Goal: Information Seeking & Learning: Check status

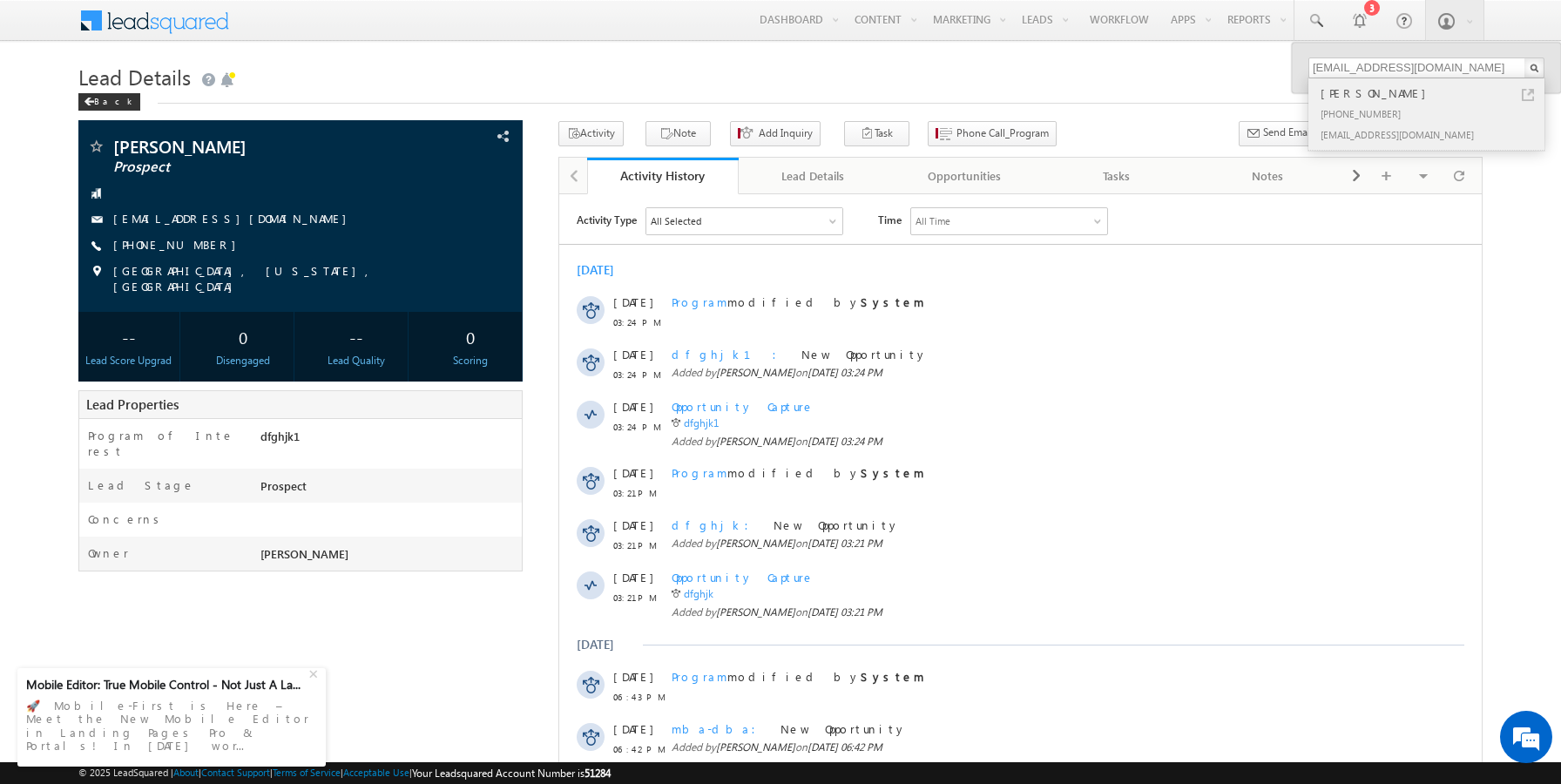
click at [1527, 95] on link at bounding box center [1528, 95] width 12 height 12
click at [1394, 67] on input "sairamaug190235@mailinator.com" at bounding box center [1426, 68] width 236 height 21
paste input "46"
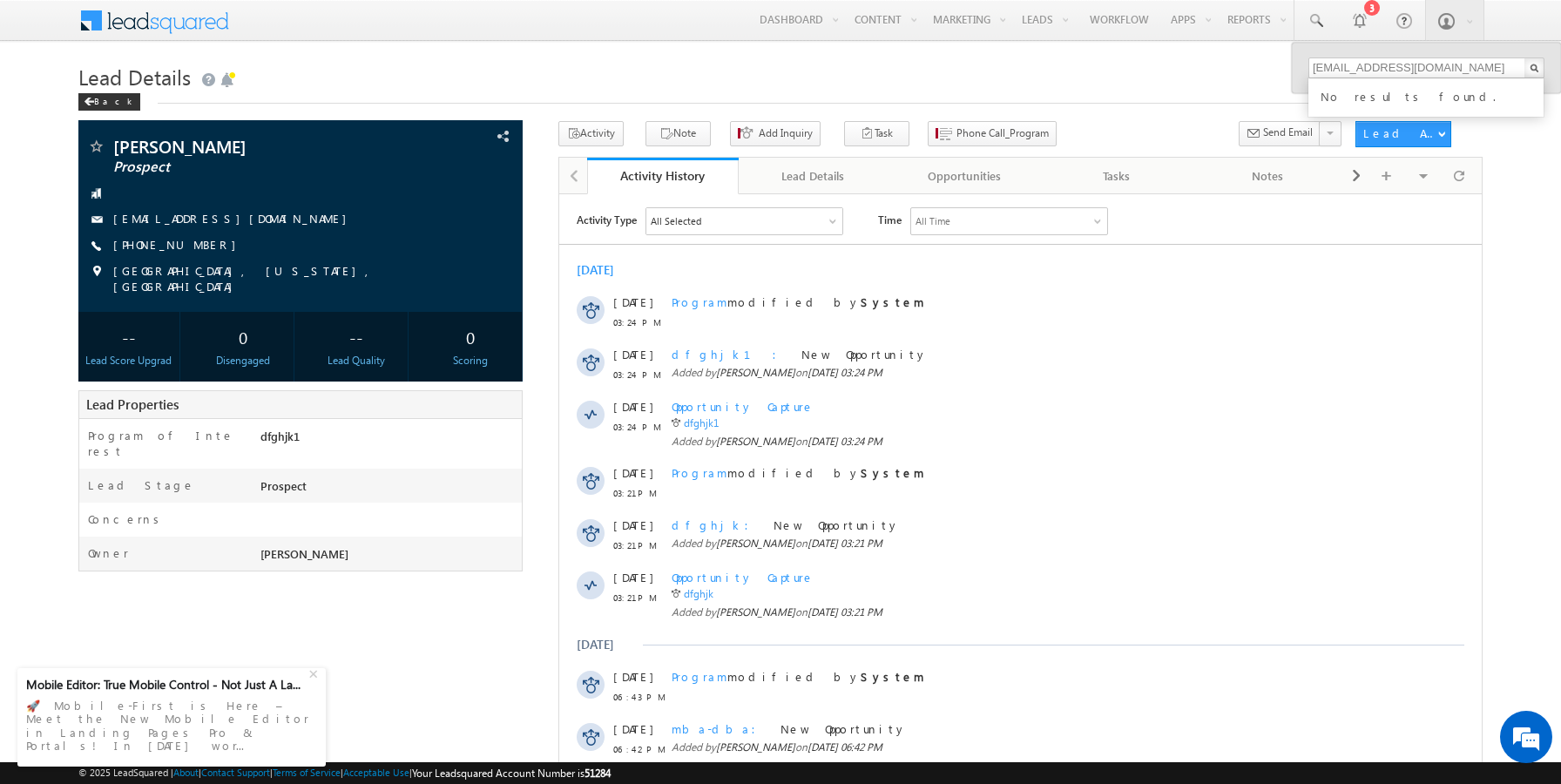
click at [1161, 72] on h1 "Lead Details" at bounding box center [780, 75] width 1405 height 34
click at [1325, 26] on link at bounding box center [1315, 20] width 42 height 40
paste input "[EMAIL_ADDRESS][DOMAIN_NAME]"
type input "[EMAIL_ADDRESS][DOMAIN_NAME]"
click at [1526, 88] on div "[PERSON_NAME]" at bounding box center [1434, 93] width 233 height 19
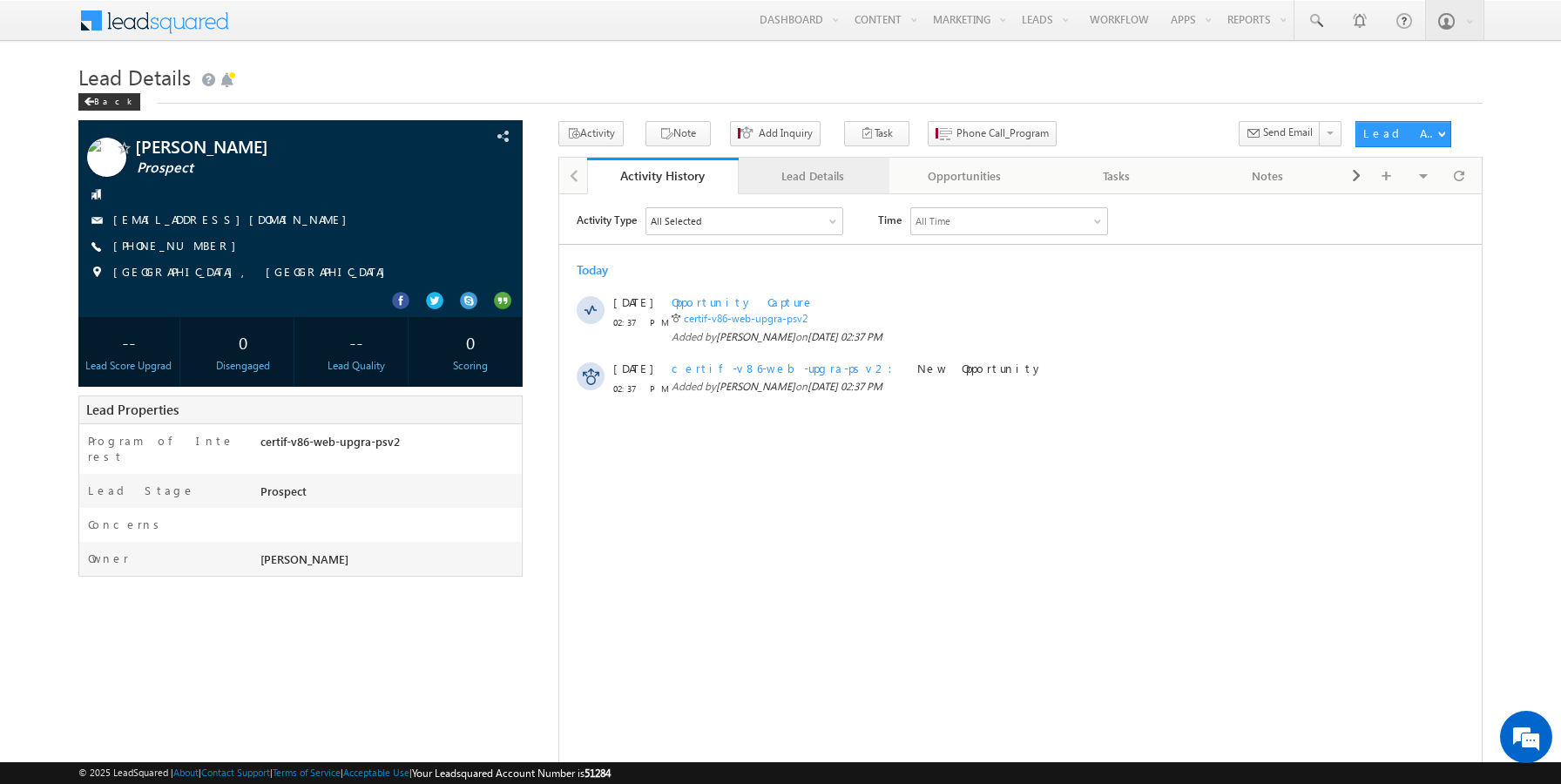
click at [819, 184] on div "Lead Details" at bounding box center [813, 176] width 122 height 21
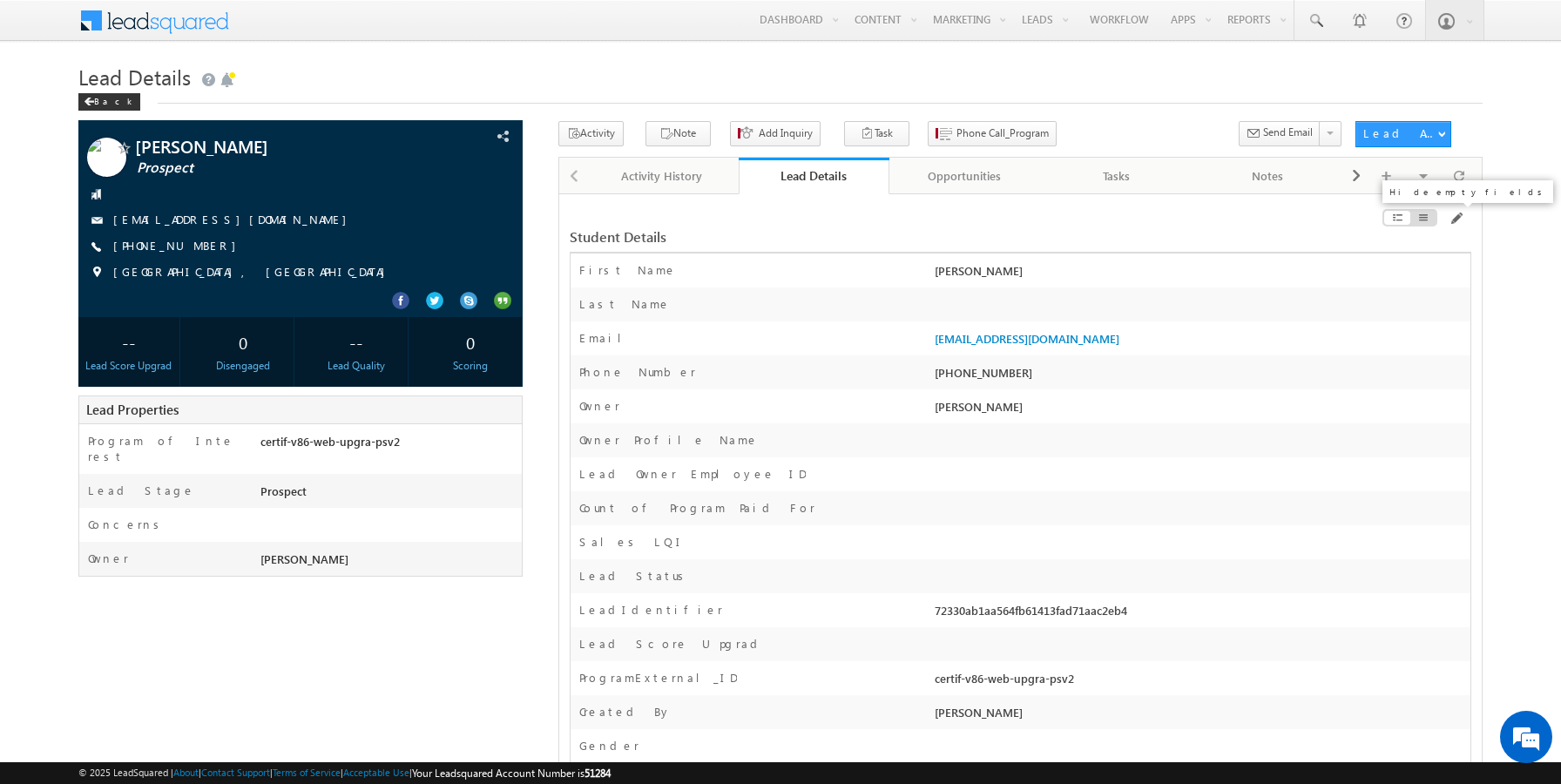
click at [1422, 222] on span at bounding box center [1423, 217] width 12 height 14
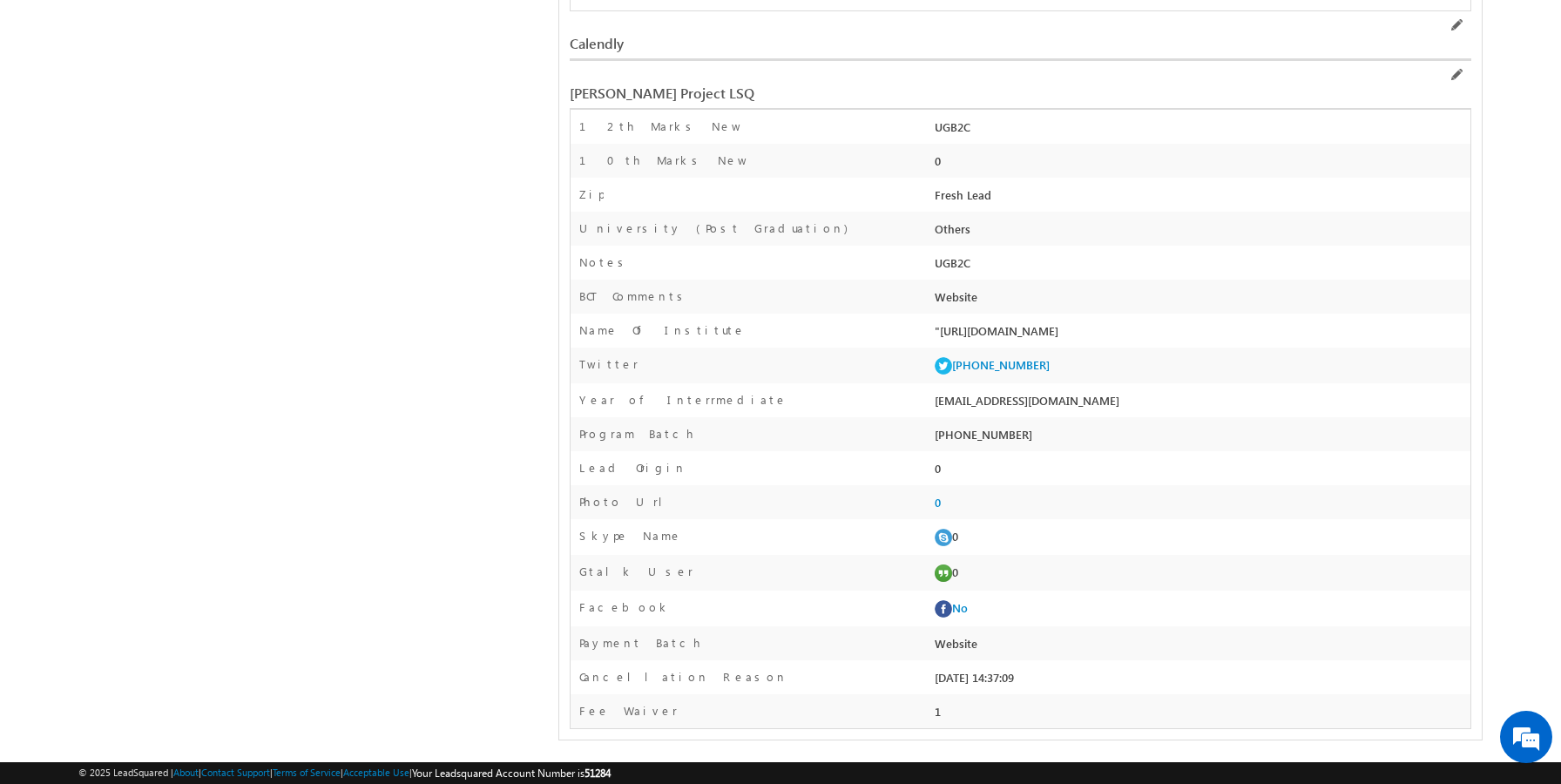
scroll to position [288, 0]
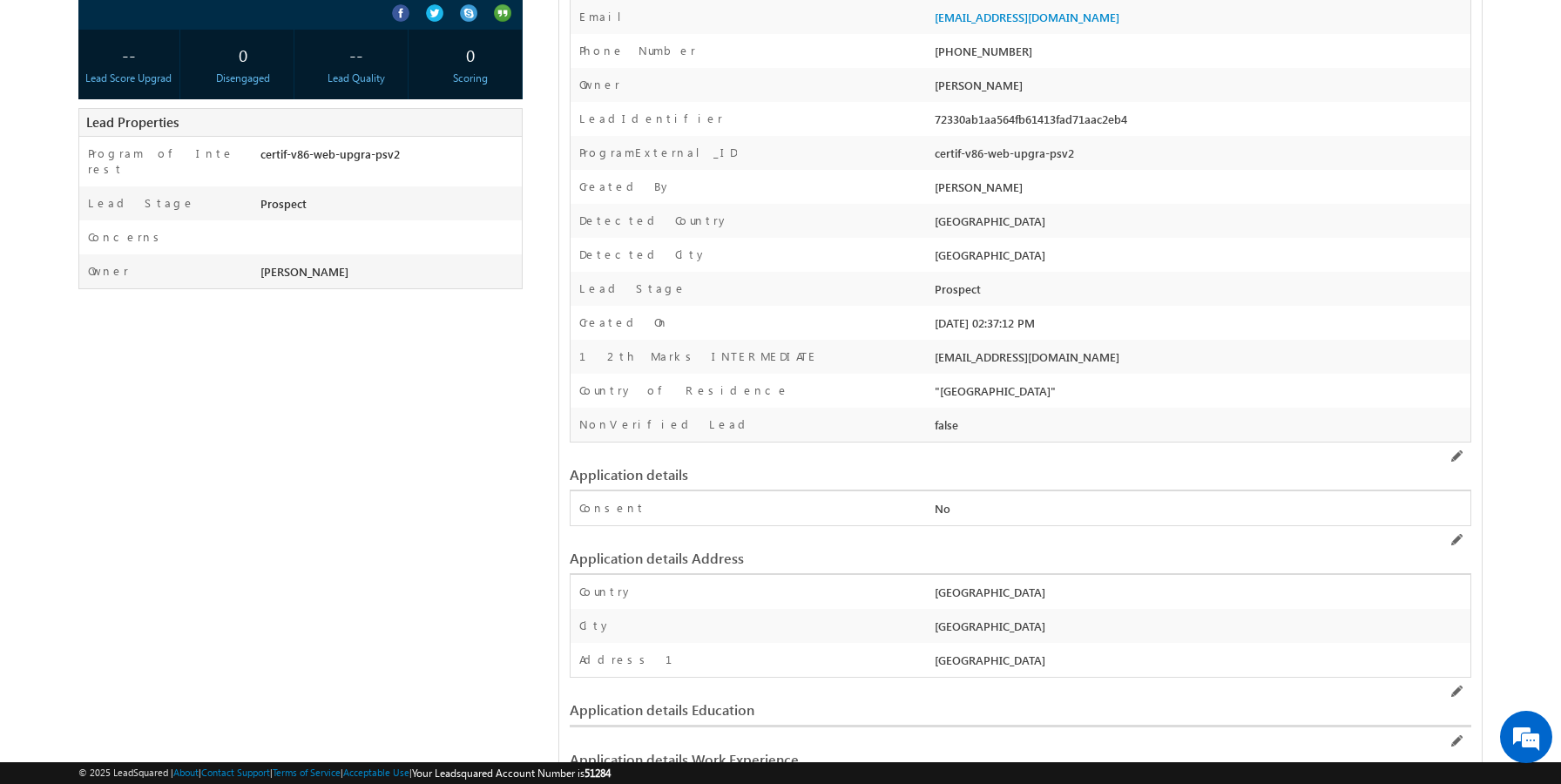
click at [771, 460] on div "Application details" at bounding box center [1021, 466] width 902 height 33
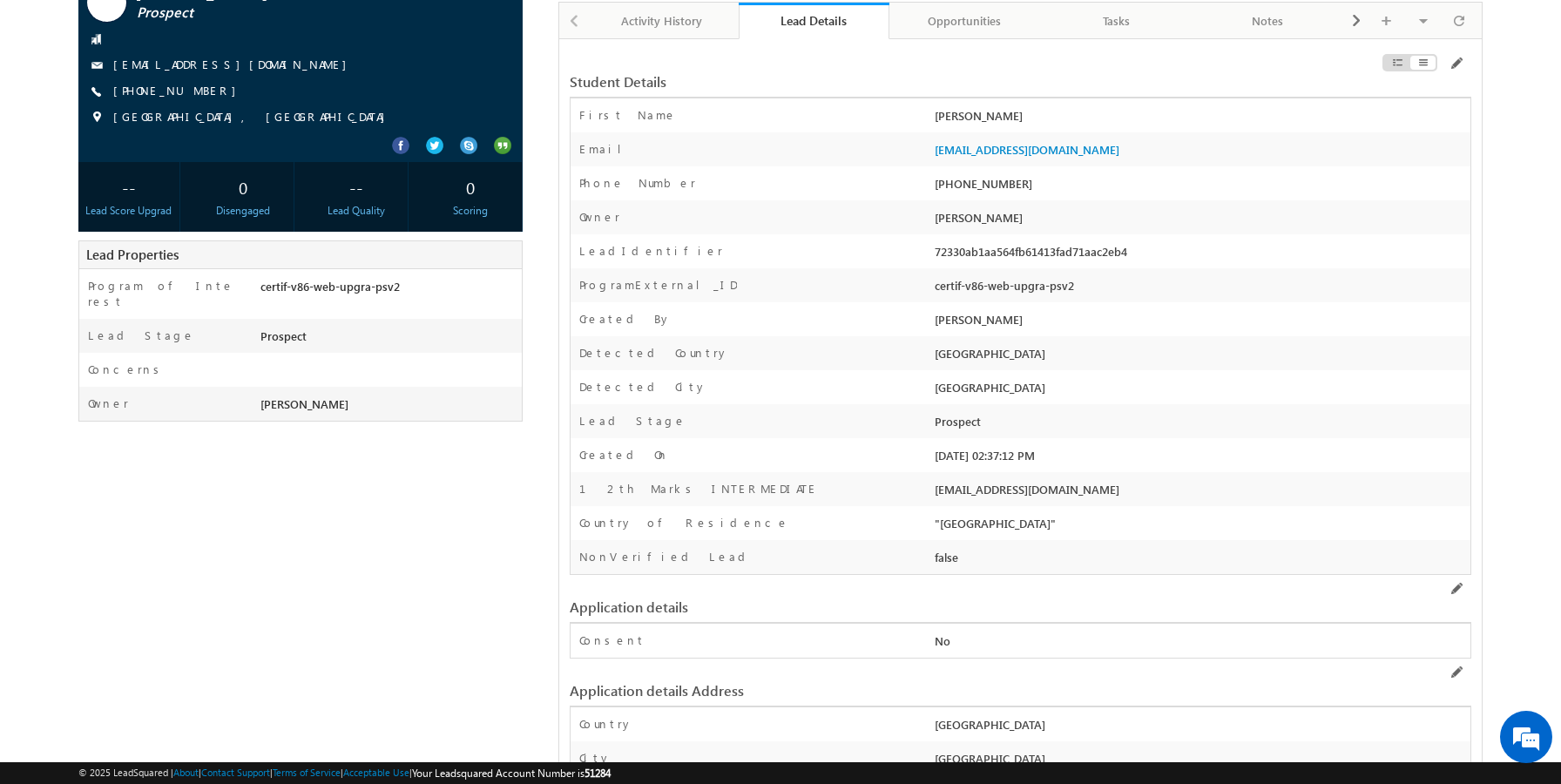
scroll to position [0, 0]
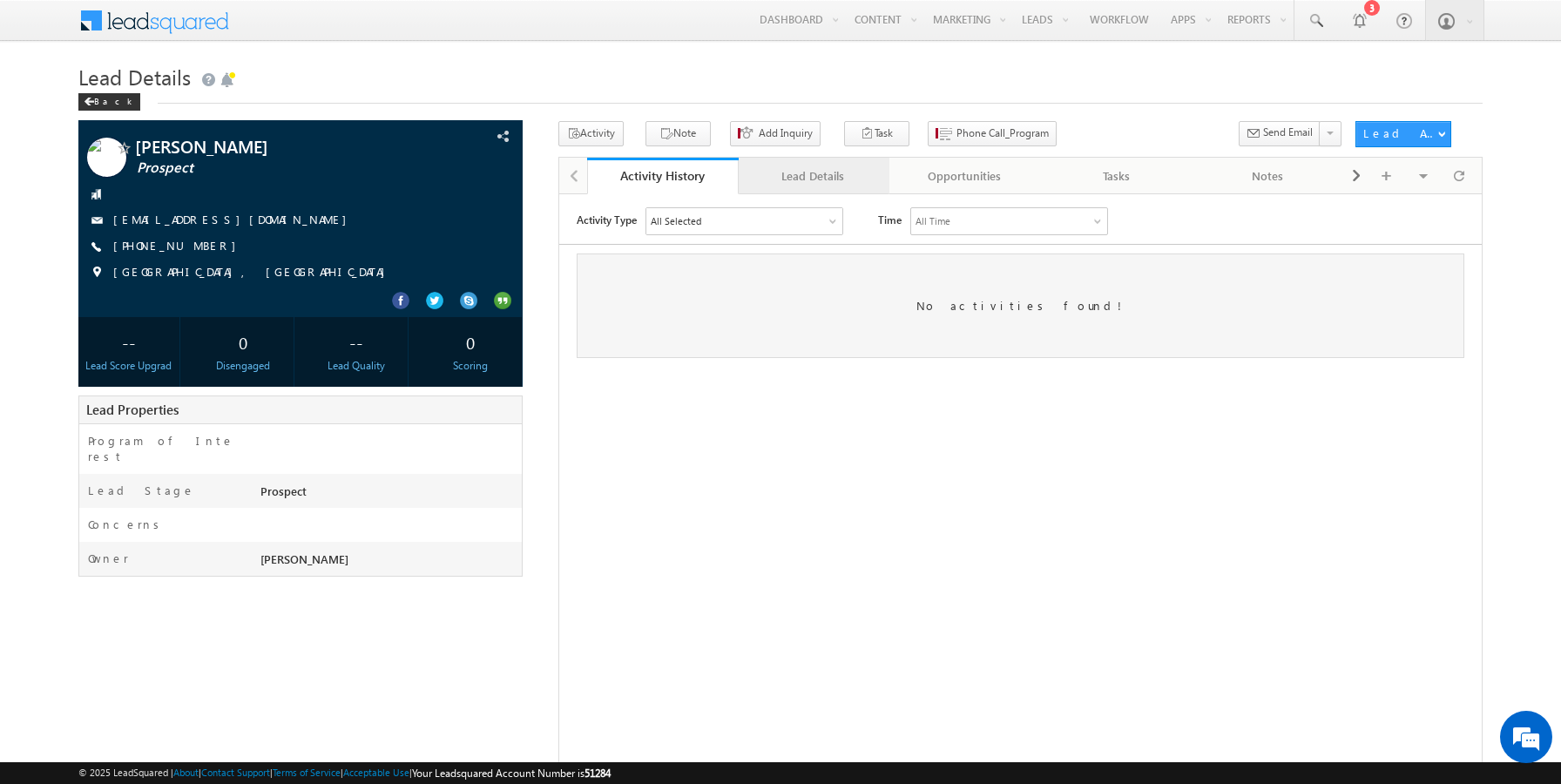
click at [824, 160] on link "Lead Details" at bounding box center [814, 176] width 152 height 37
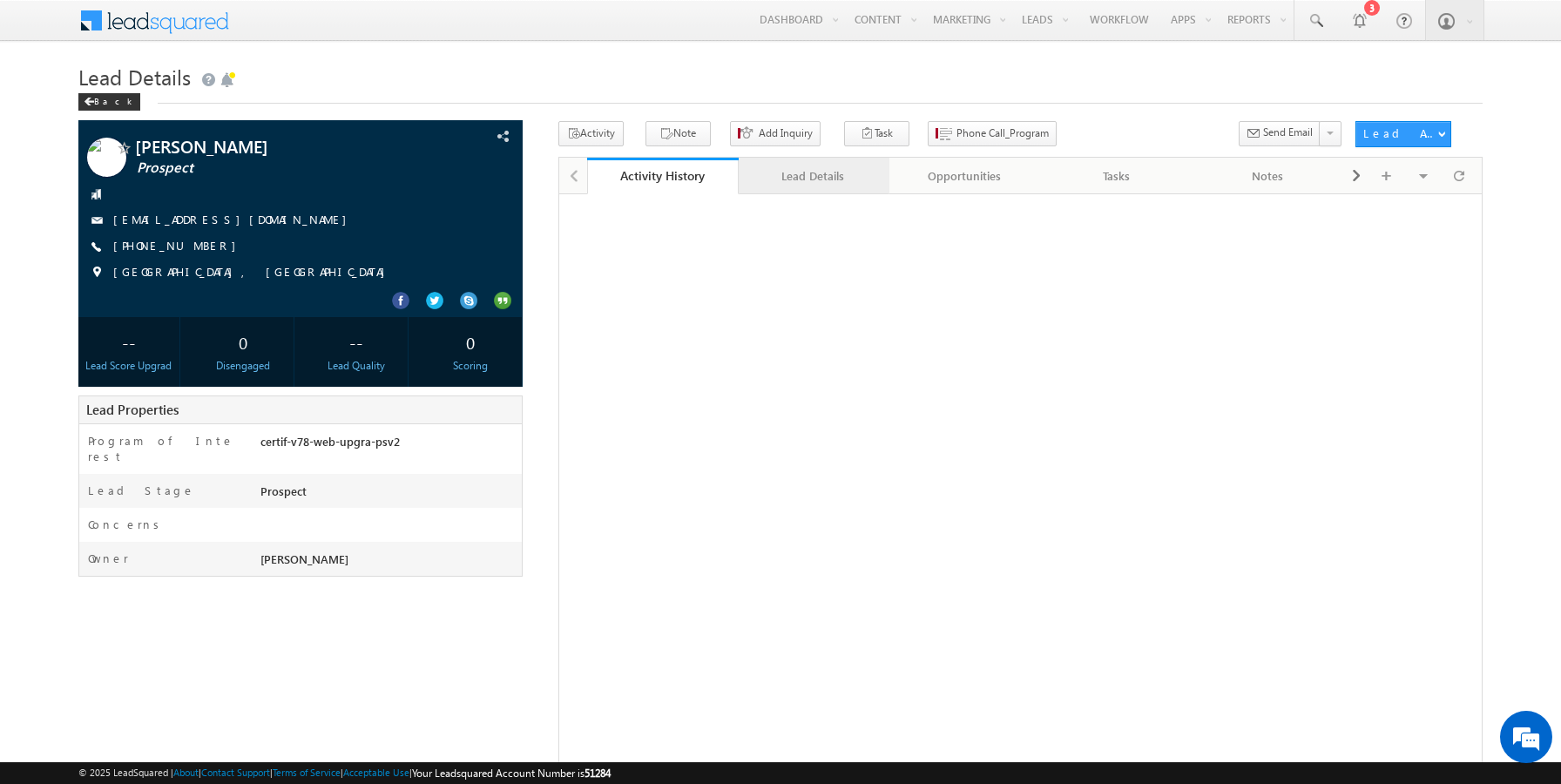
click at [795, 182] on div "Lead Details" at bounding box center [813, 176] width 122 height 21
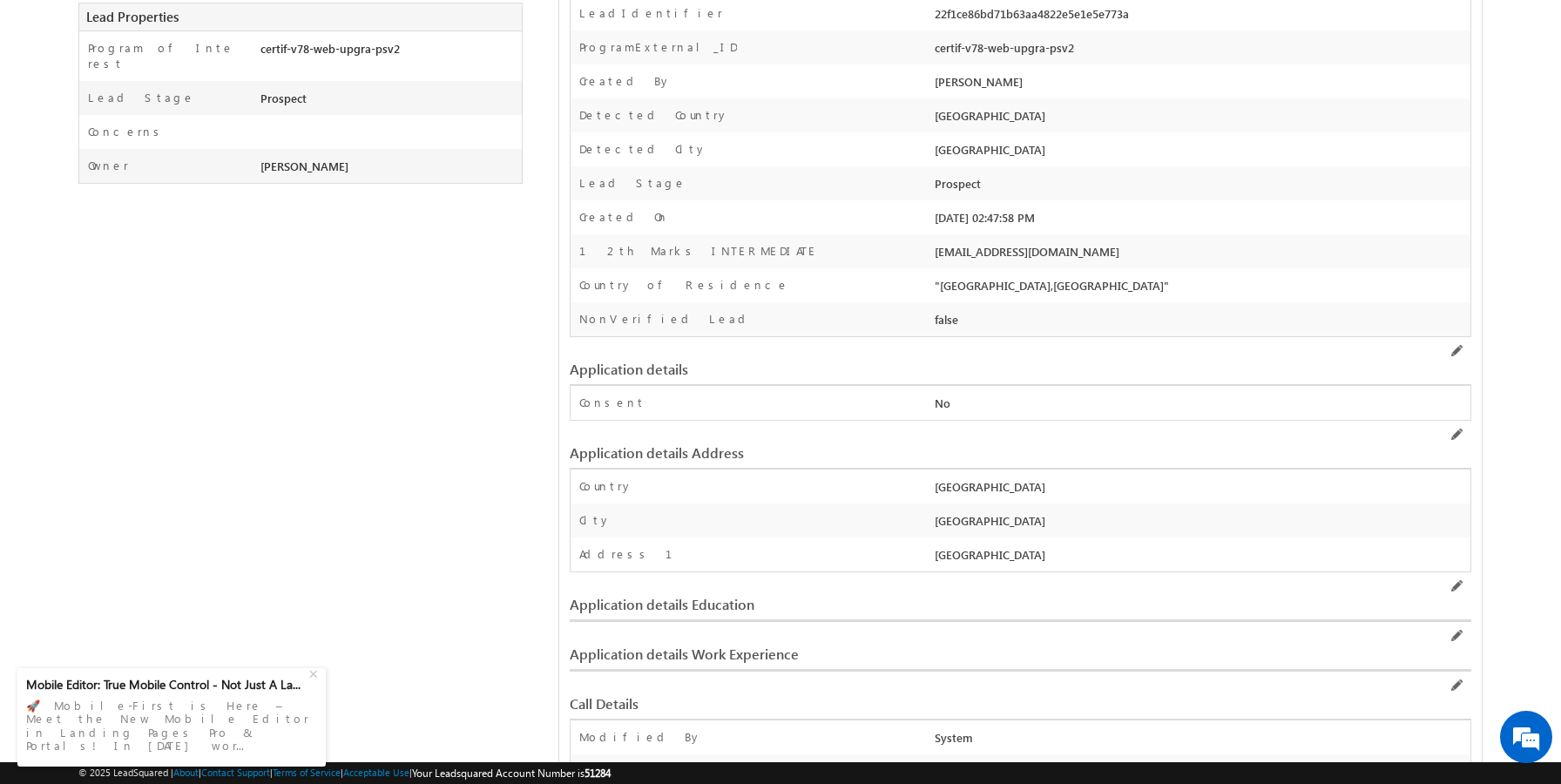
scroll to position [388, 0]
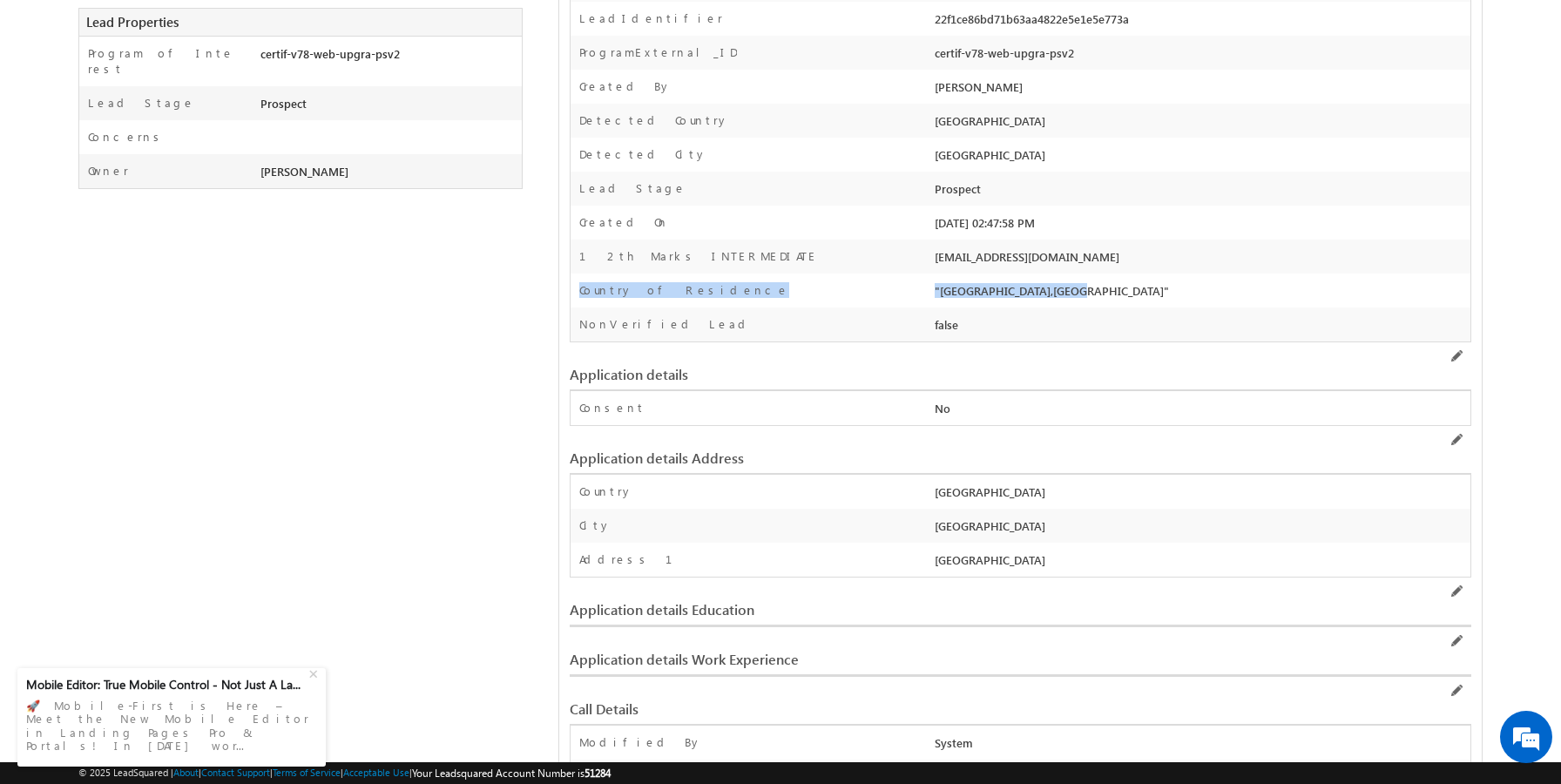
drag, startPoint x: 1005, startPoint y: 295, endPoint x: 918, endPoint y: 291, distance: 87.1
click at [918, 291] on div "Country of Residence "[DEMOGRAPHIC_DATA],[DEMOGRAPHIC_DATA]"" at bounding box center [1021, 290] width 900 height 34
click at [841, 293] on div "Country of Residence" at bounding box center [751, 295] width 360 height 25
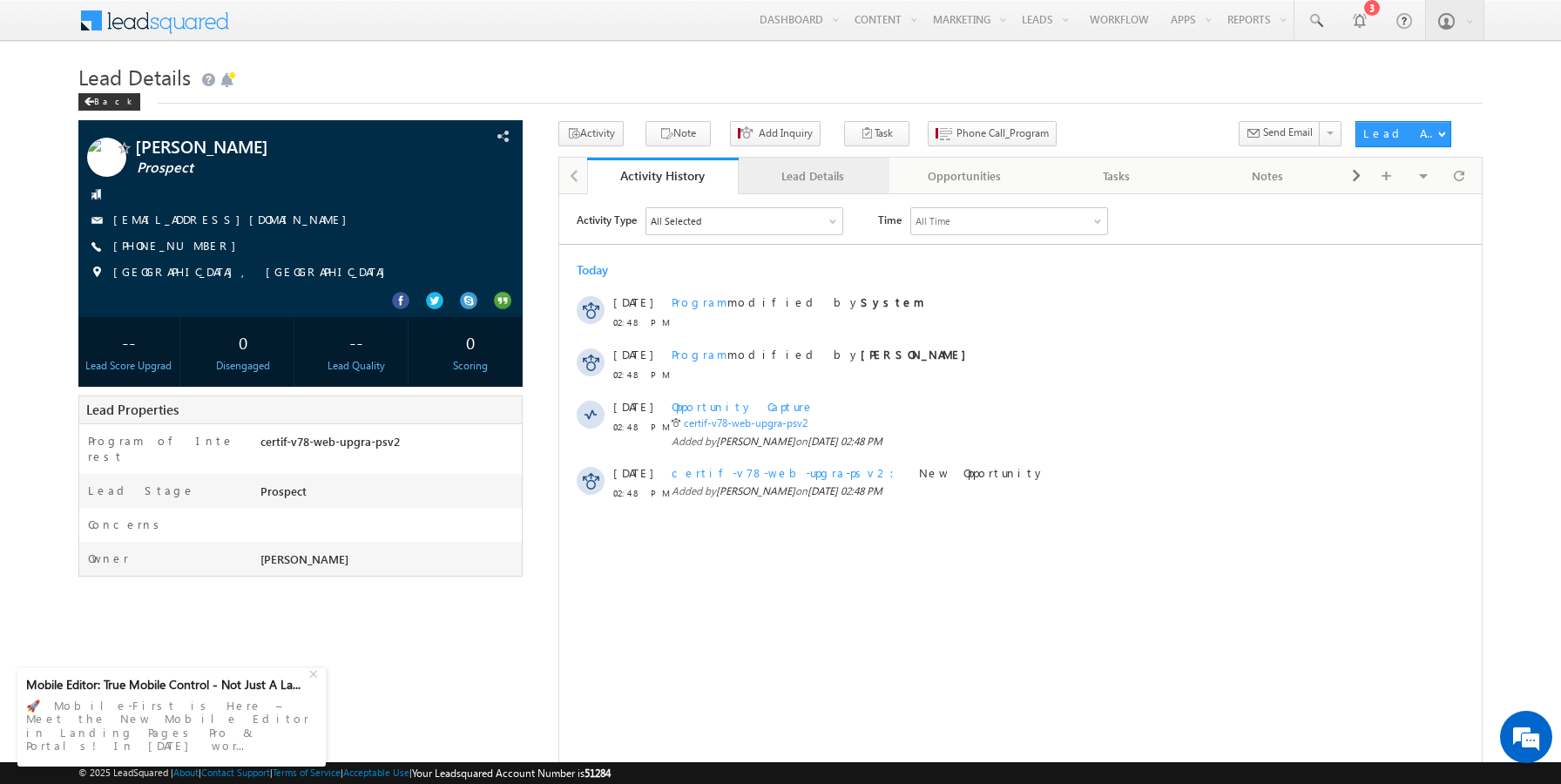
click at [804, 182] on div "Lead Details" at bounding box center [813, 176] width 122 height 21
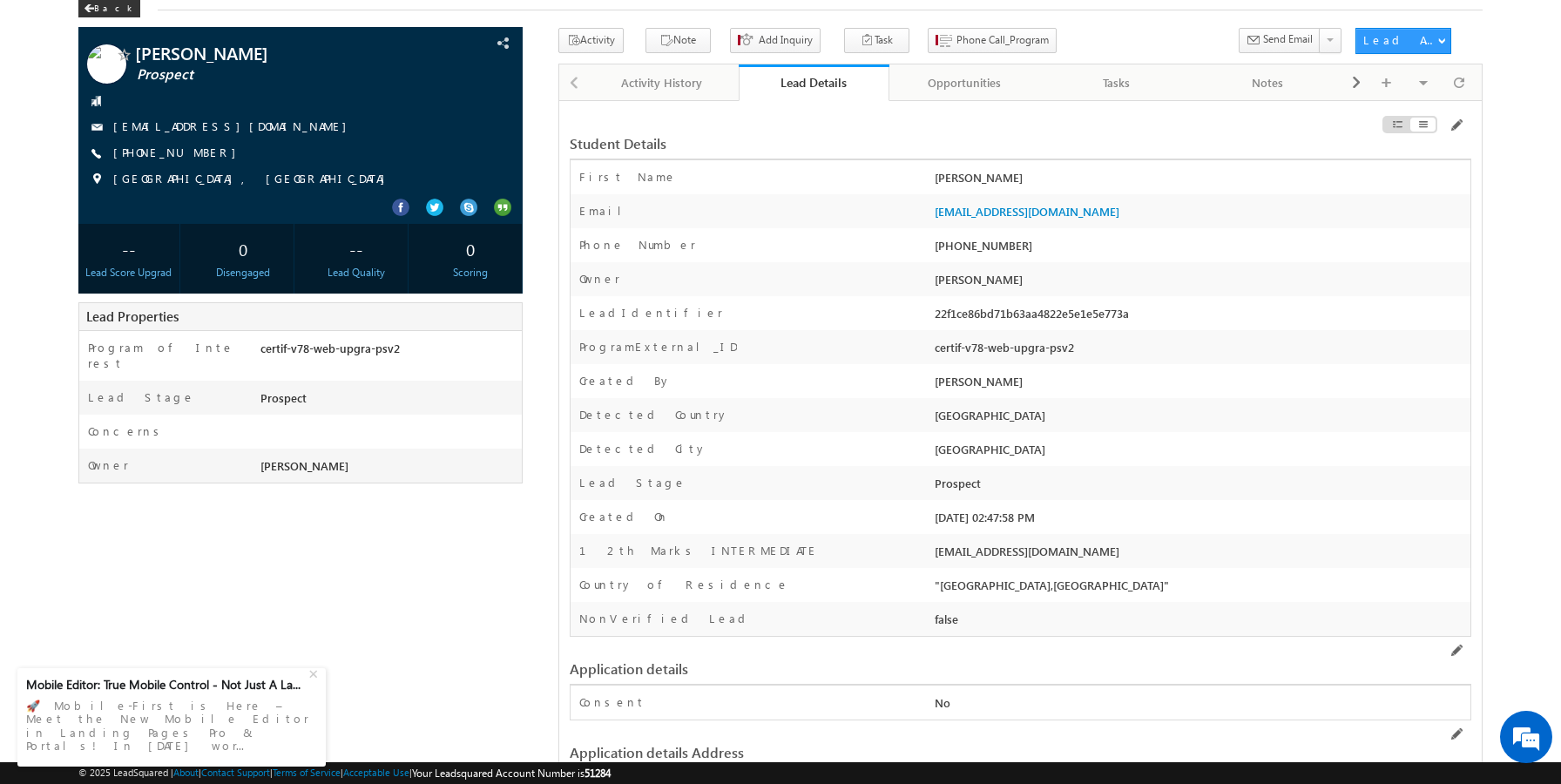
scroll to position [91, 0]
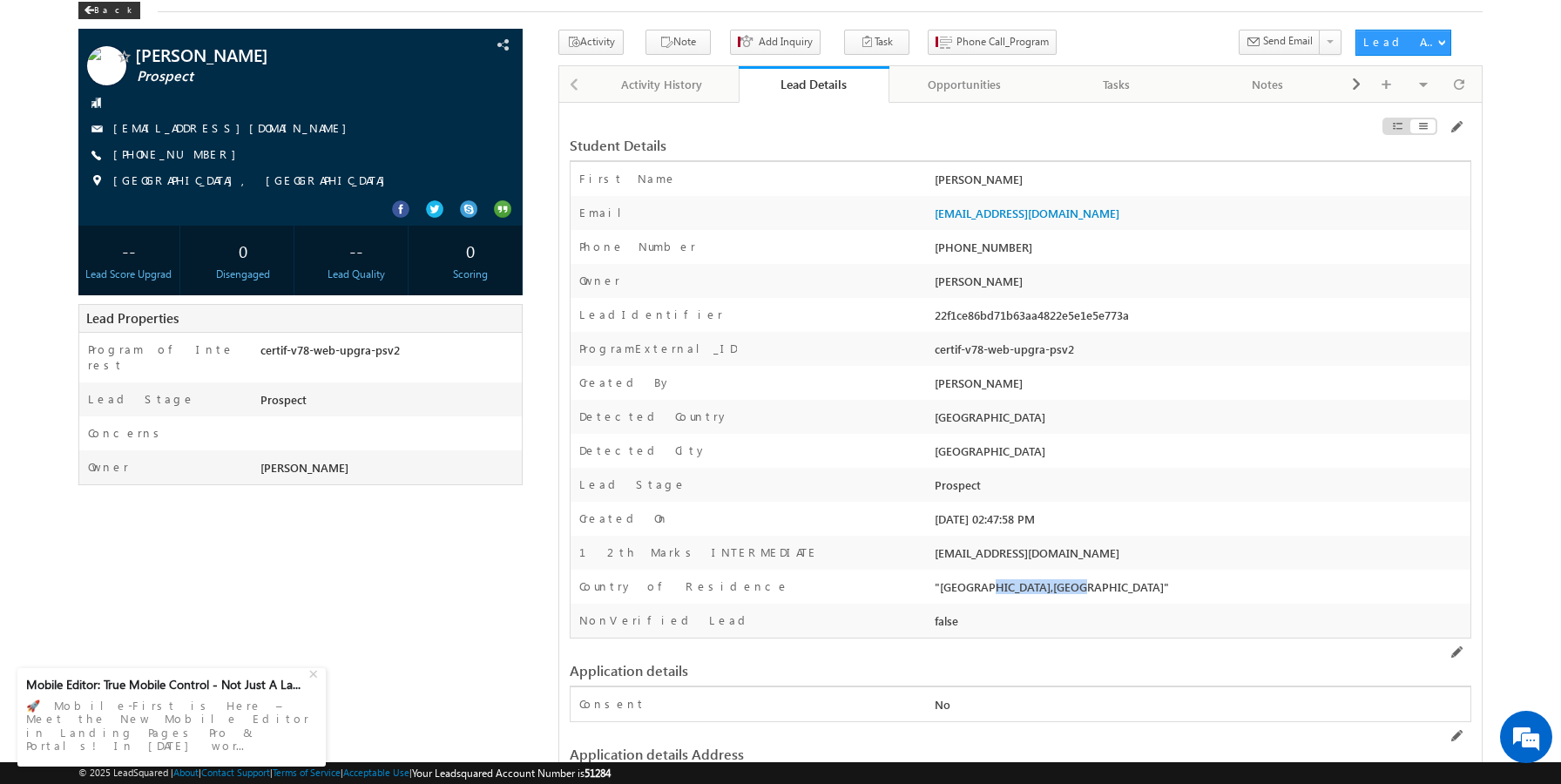
drag, startPoint x: 931, startPoint y: 583, endPoint x: 1007, endPoint y: 583, distance: 76.0
click at [1007, 583] on div ""[GEOGRAPHIC_DATA],[GEOGRAPHIC_DATA]"" at bounding box center [1201, 590] width 540 height 25
click at [1015, 582] on div ""[GEOGRAPHIC_DATA],[GEOGRAPHIC_DATA]"" at bounding box center [1201, 590] width 540 height 25
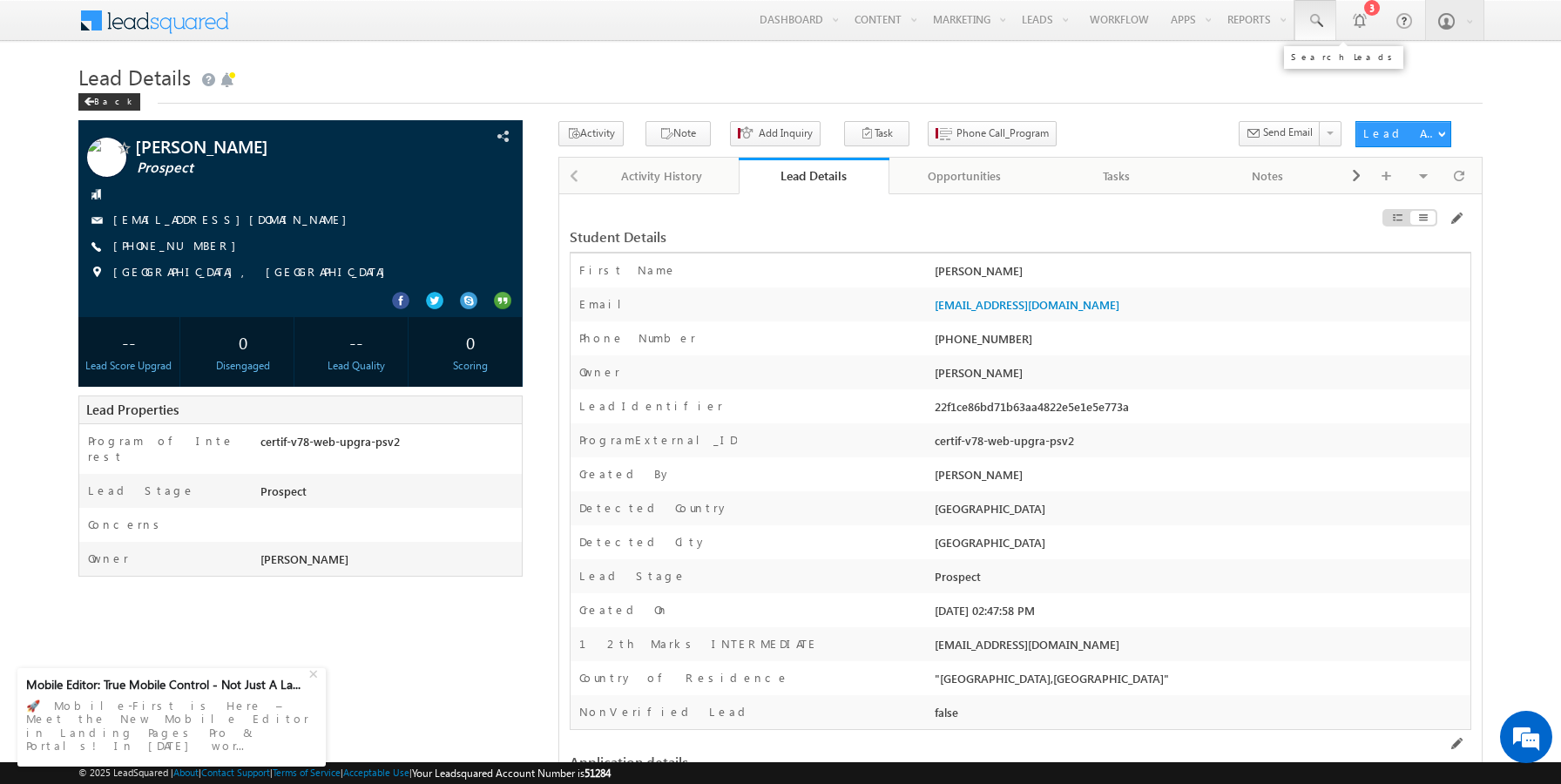
click at [1322, 22] on span at bounding box center [1315, 21] width 18 height 18
paste input "sairamaug190254@mailinator.com"
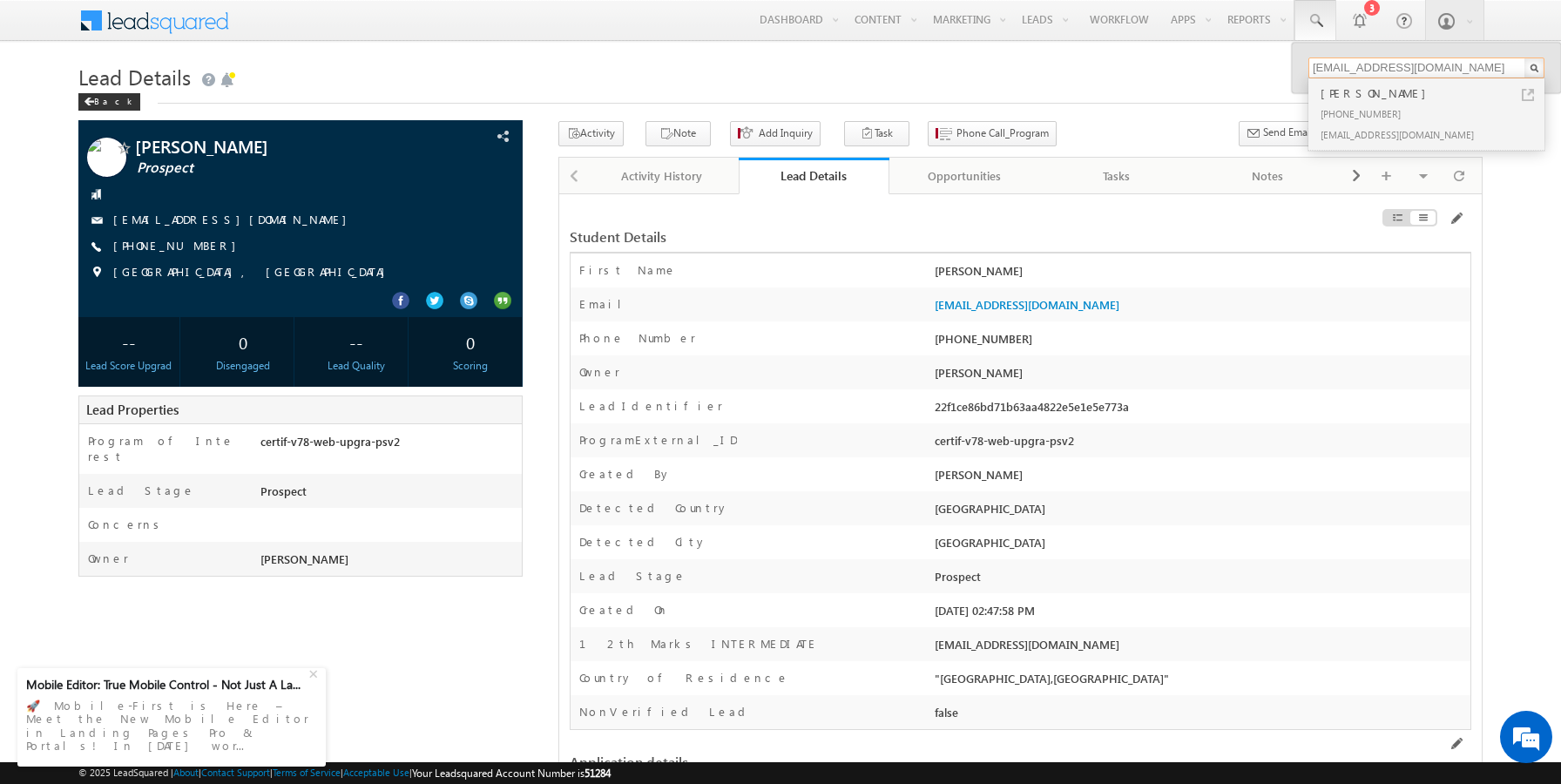
type input "sairamaug190254@mailinator.com"
click at [1355, 100] on div "[PERSON_NAME]" at bounding box center [1434, 93] width 233 height 19
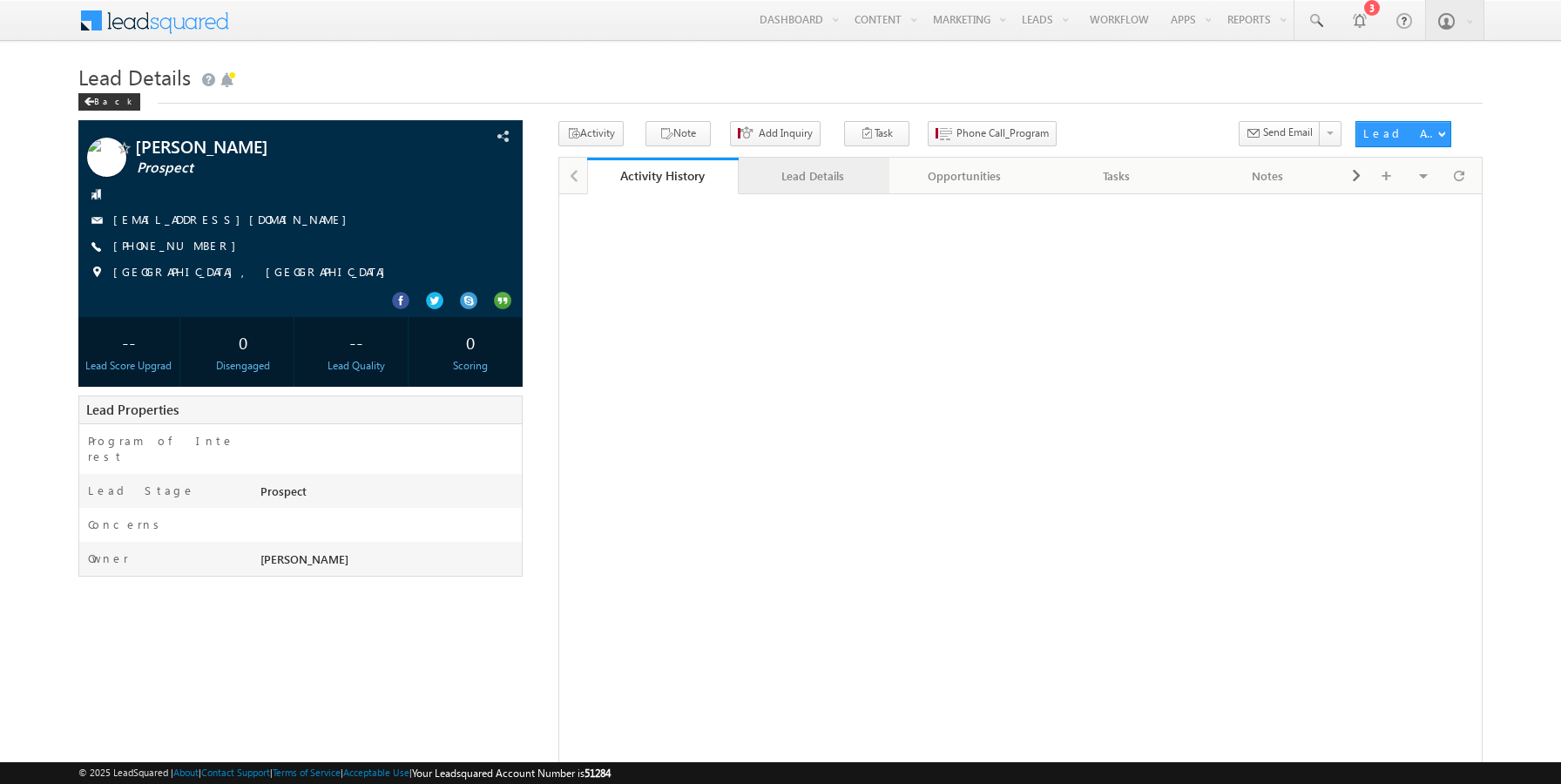
click at [781, 168] on div "Lead Details" at bounding box center [813, 176] width 122 height 21
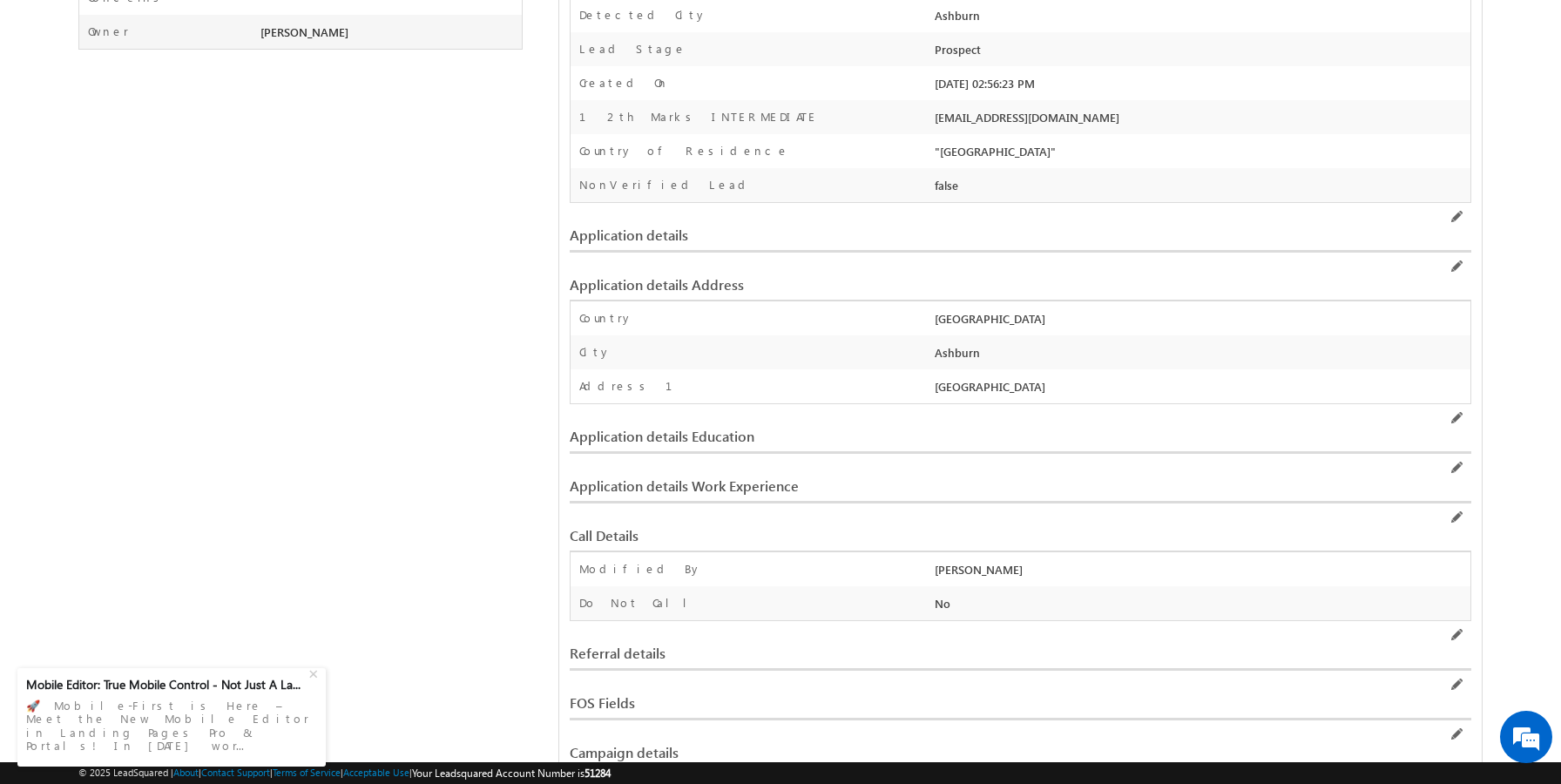
scroll to position [534, 0]
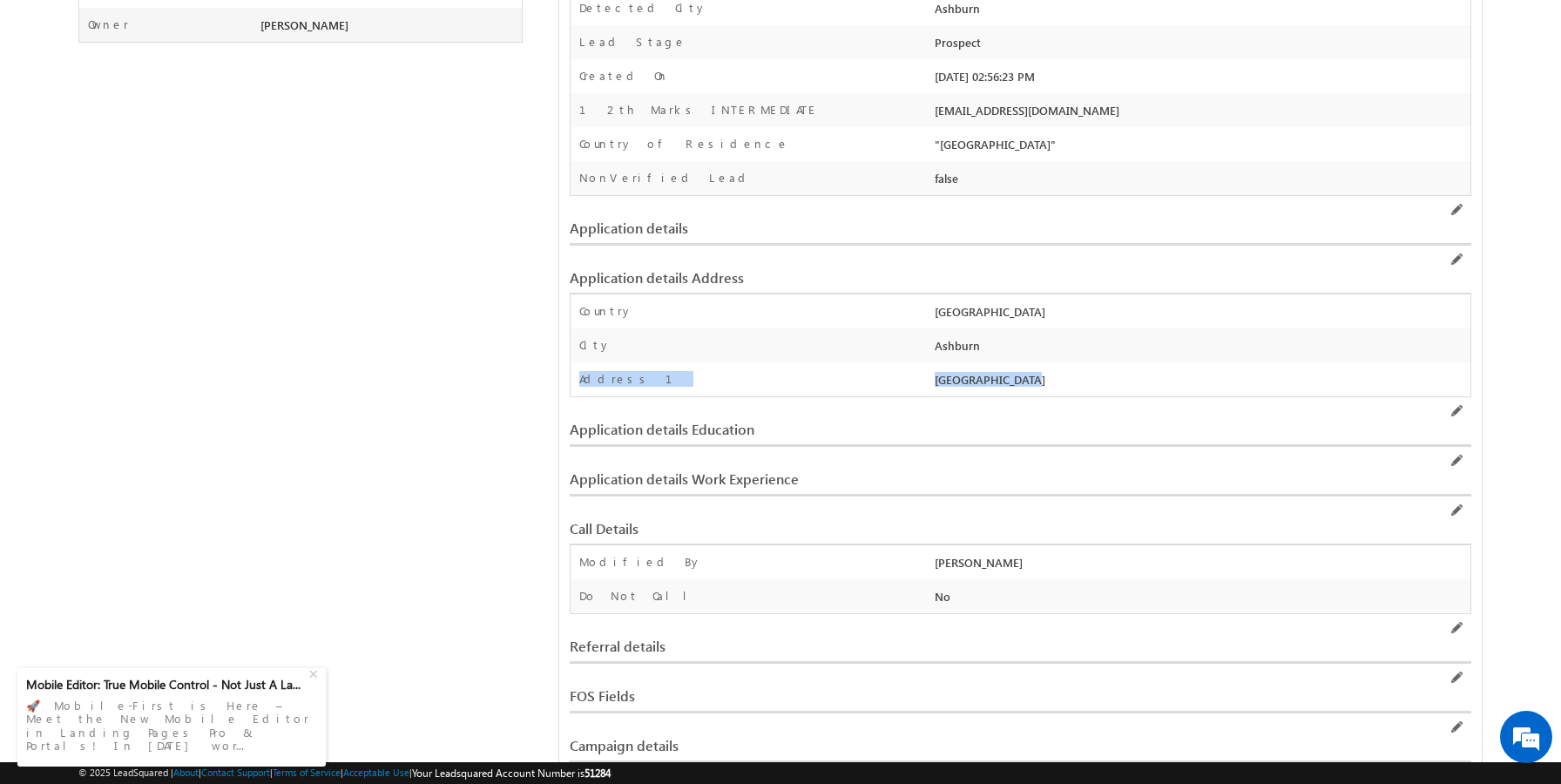
drag, startPoint x: 979, startPoint y: 380, endPoint x: 893, endPoint y: 377, distance: 86.1
click at [895, 377] on div "Address 1 Kolkata" at bounding box center [1021, 379] width 900 height 34
click at [864, 381] on div "Address 1" at bounding box center [751, 383] width 360 height 25
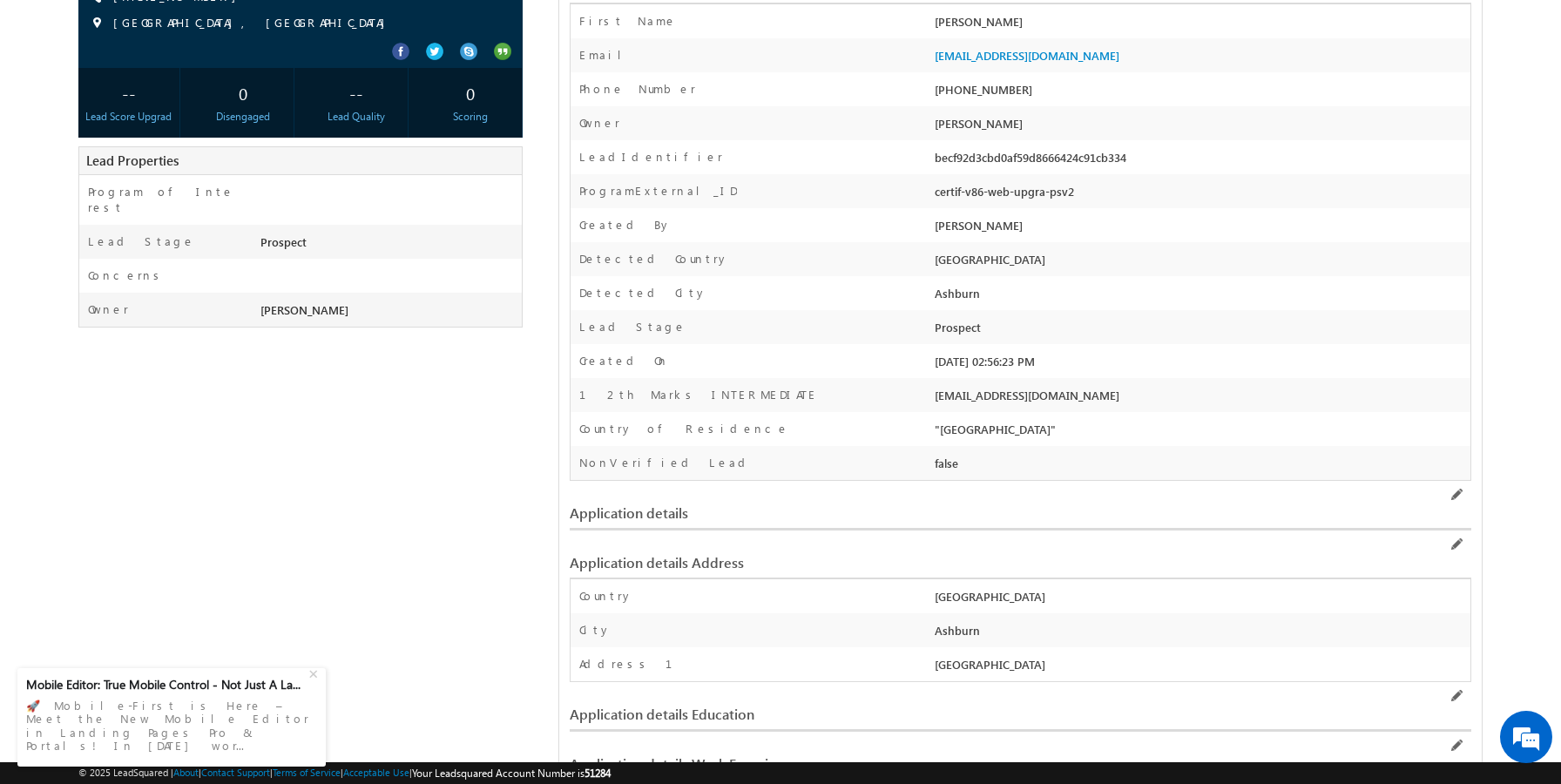
scroll to position [0, 0]
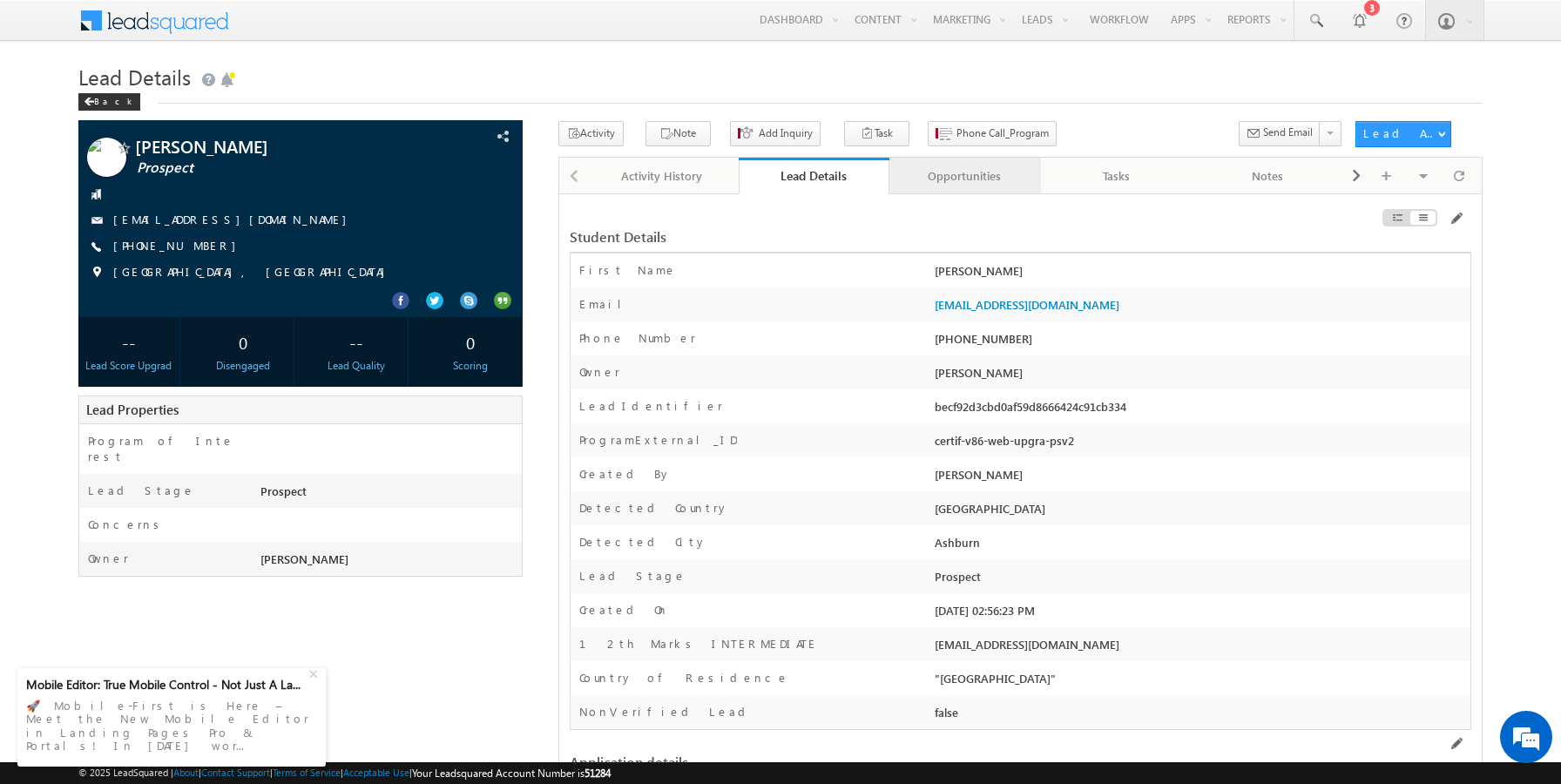
click at [960, 182] on div "Opportunities" at bounding box center [964, 176] width 122 height 21
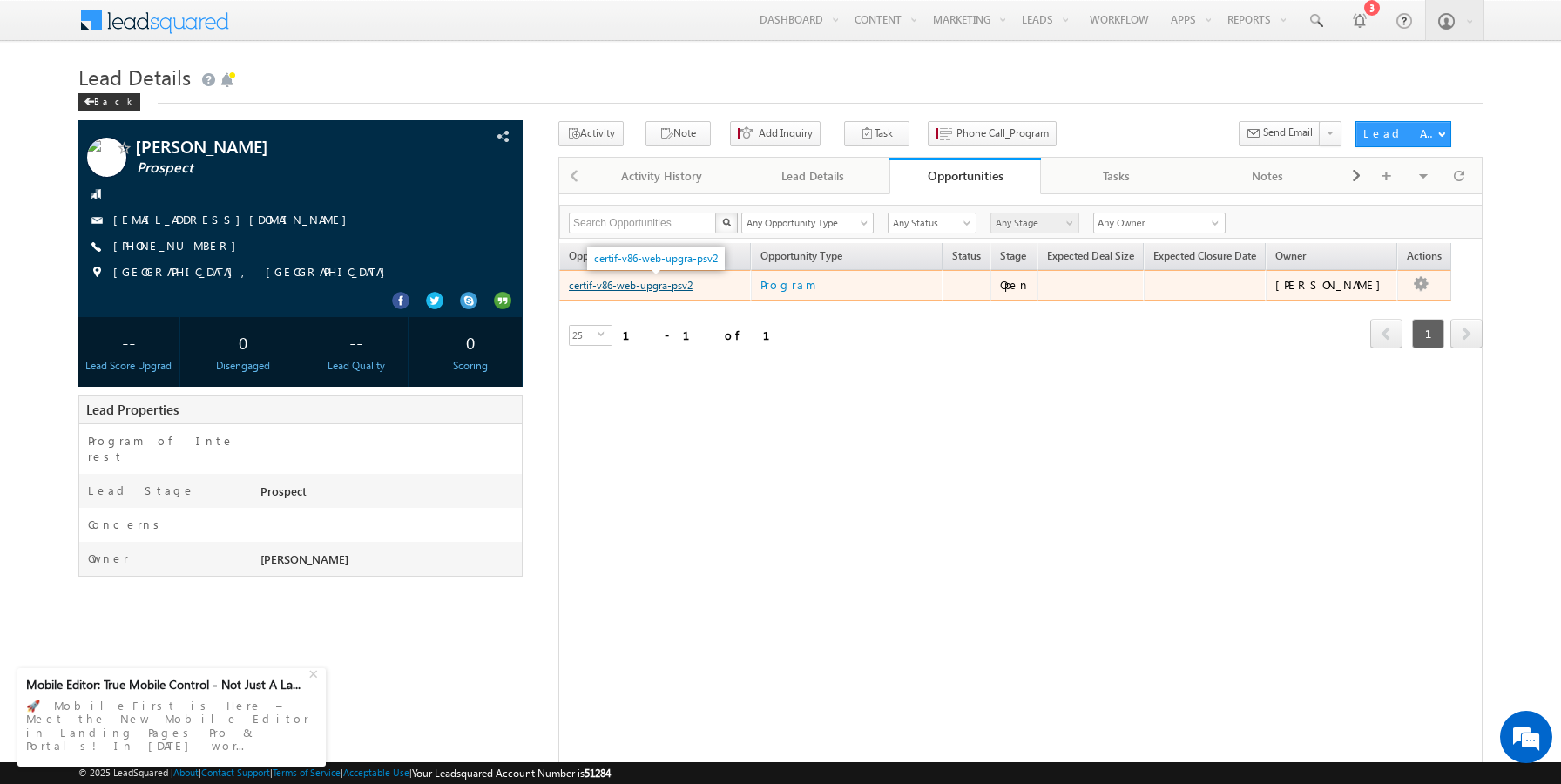
click at [682, 281] on link "certif-v86-web-upgra-psv2" at bounding box center [631, 285] width 124 height 13
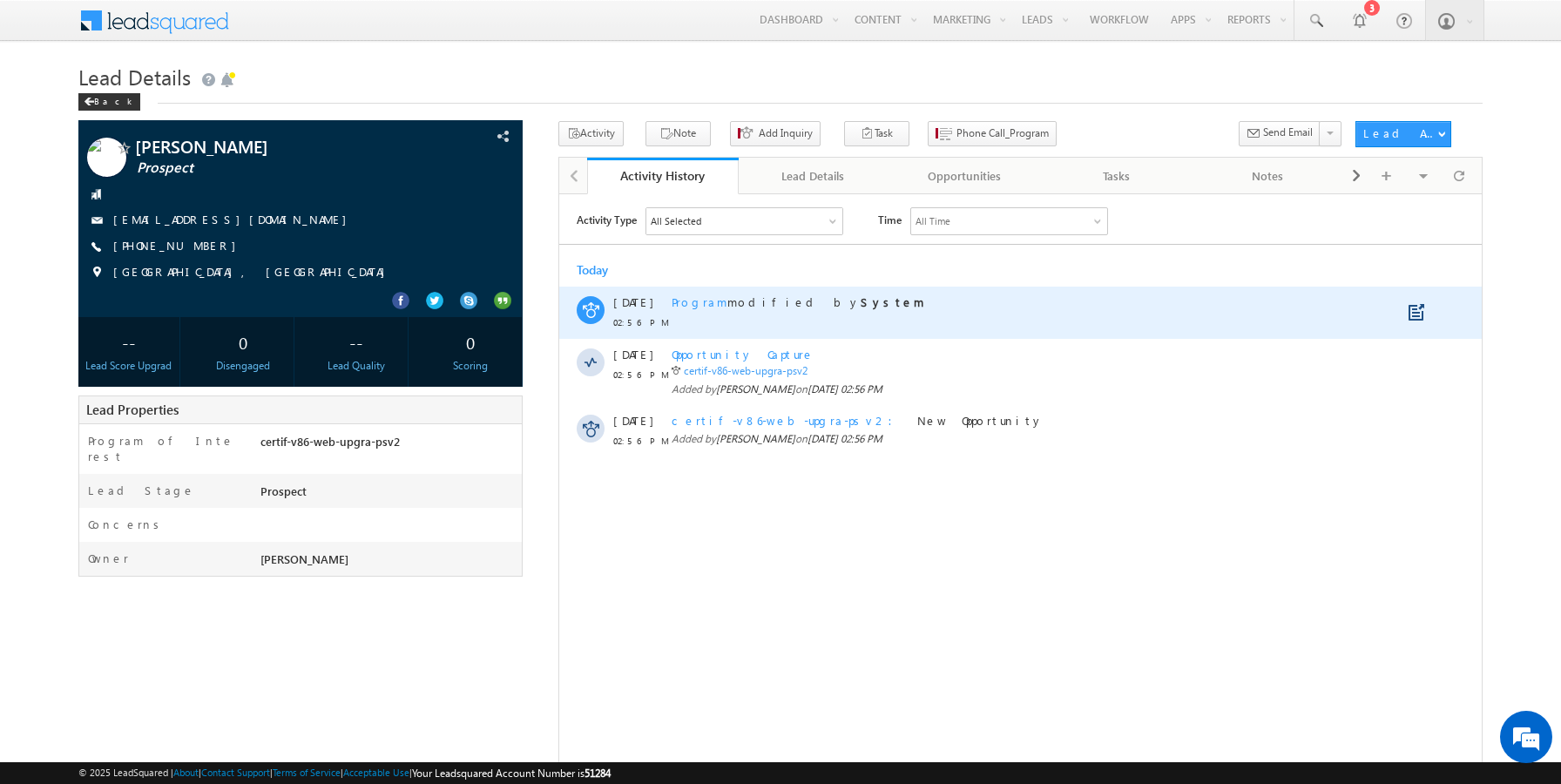
click at [691, 300] on span "Program" at bounding box center [699, 301] width 56 height 15
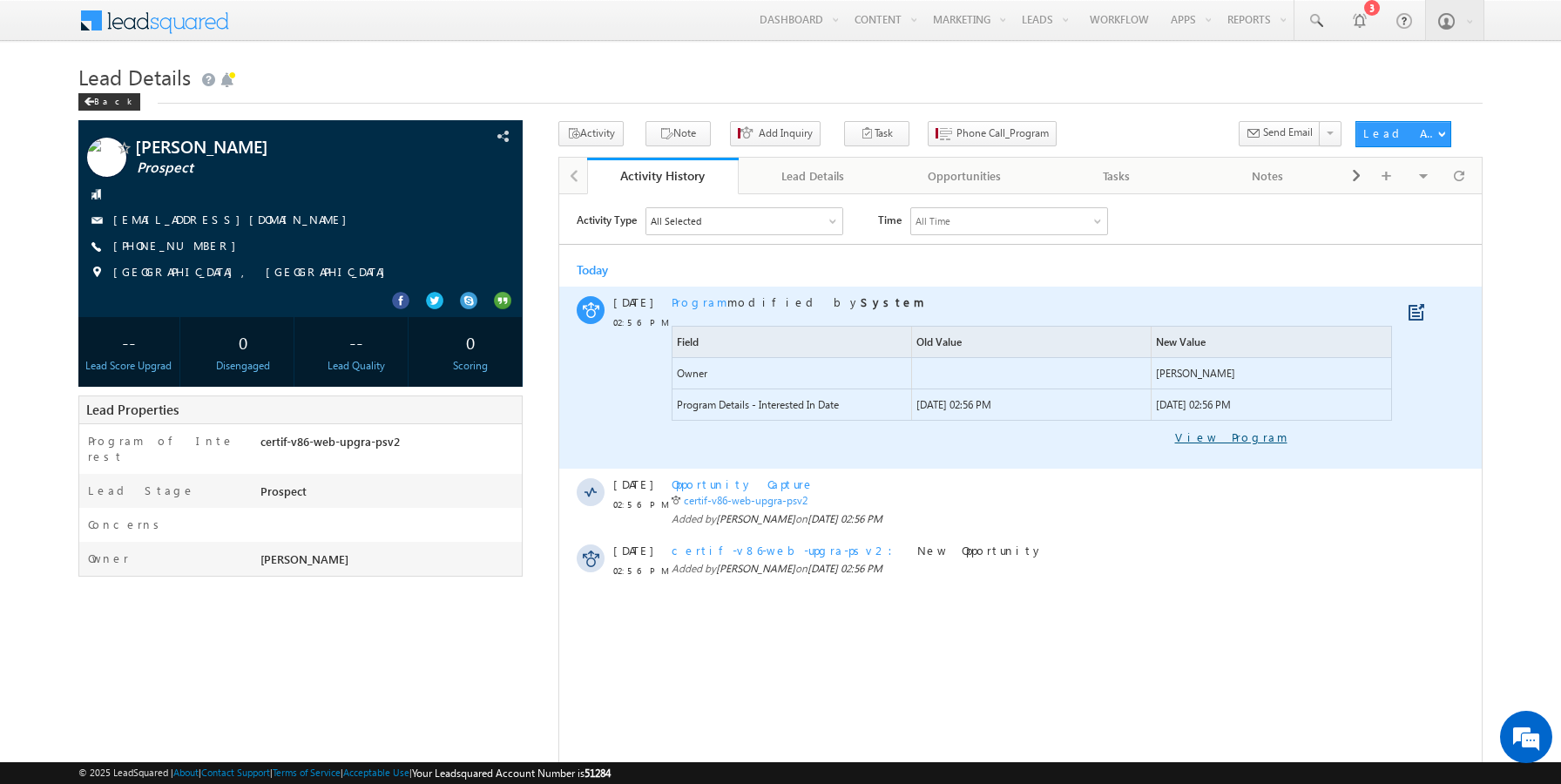
click at [1244, 438] on link "View Program" at bounding box center [979, 437] width 616 height 16
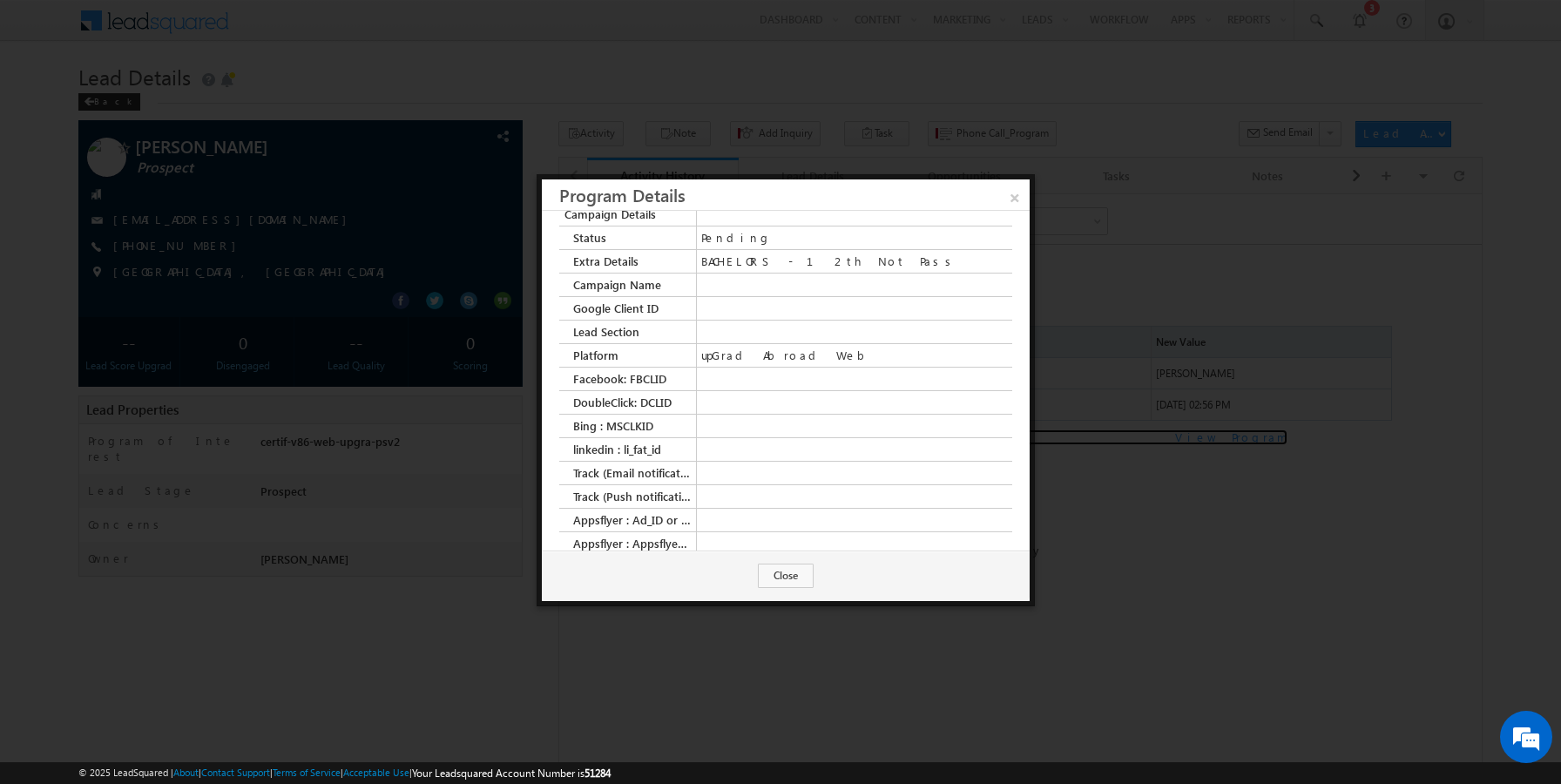
scroll to position [1630, 0]
click at [780, 573] on button "Close" at bounding box center [786, 576] width 56 height 25
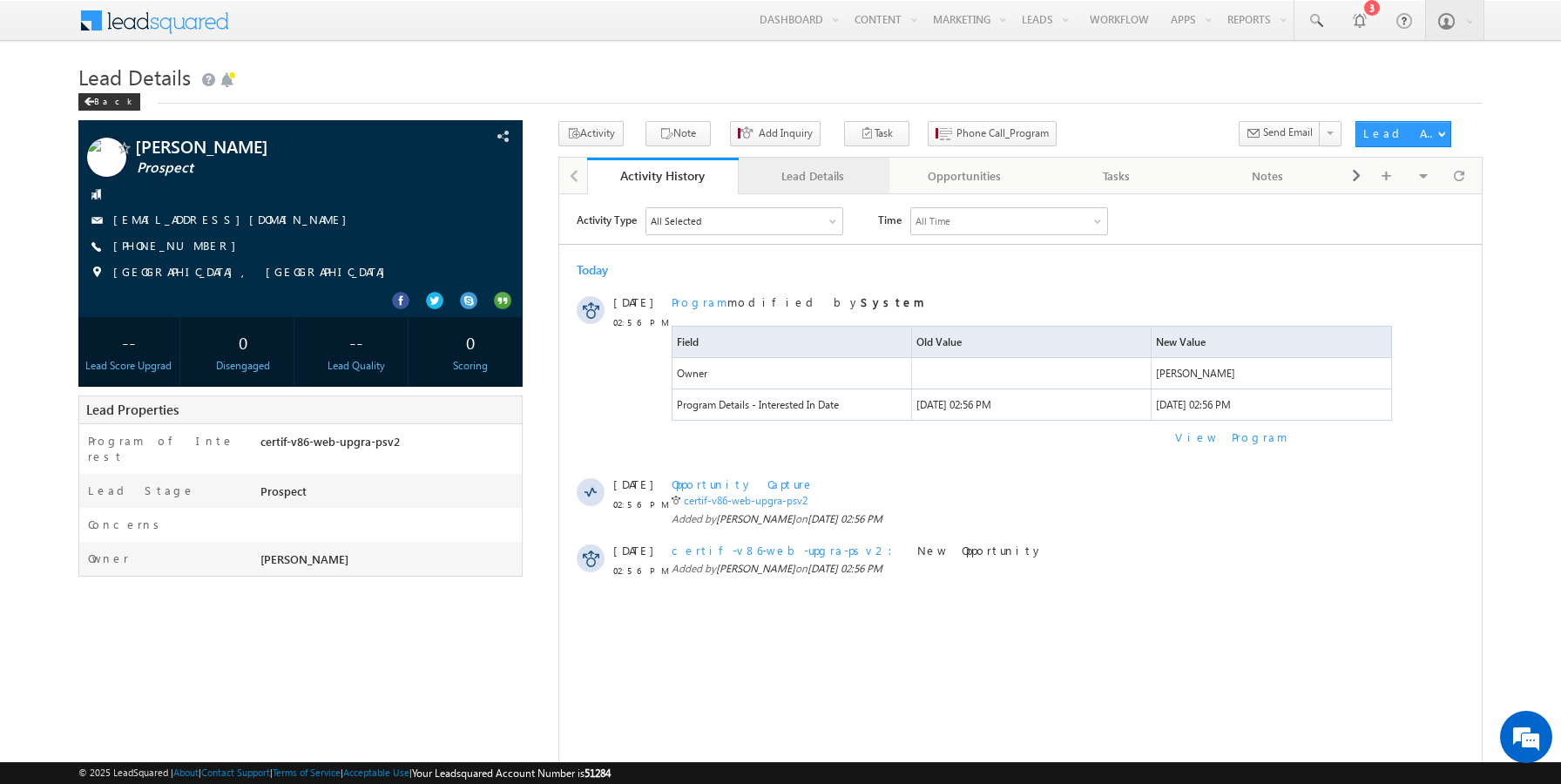
click at [790, 180] on div "Lead Details" at bounding box center [813, 176] width 122 height 21
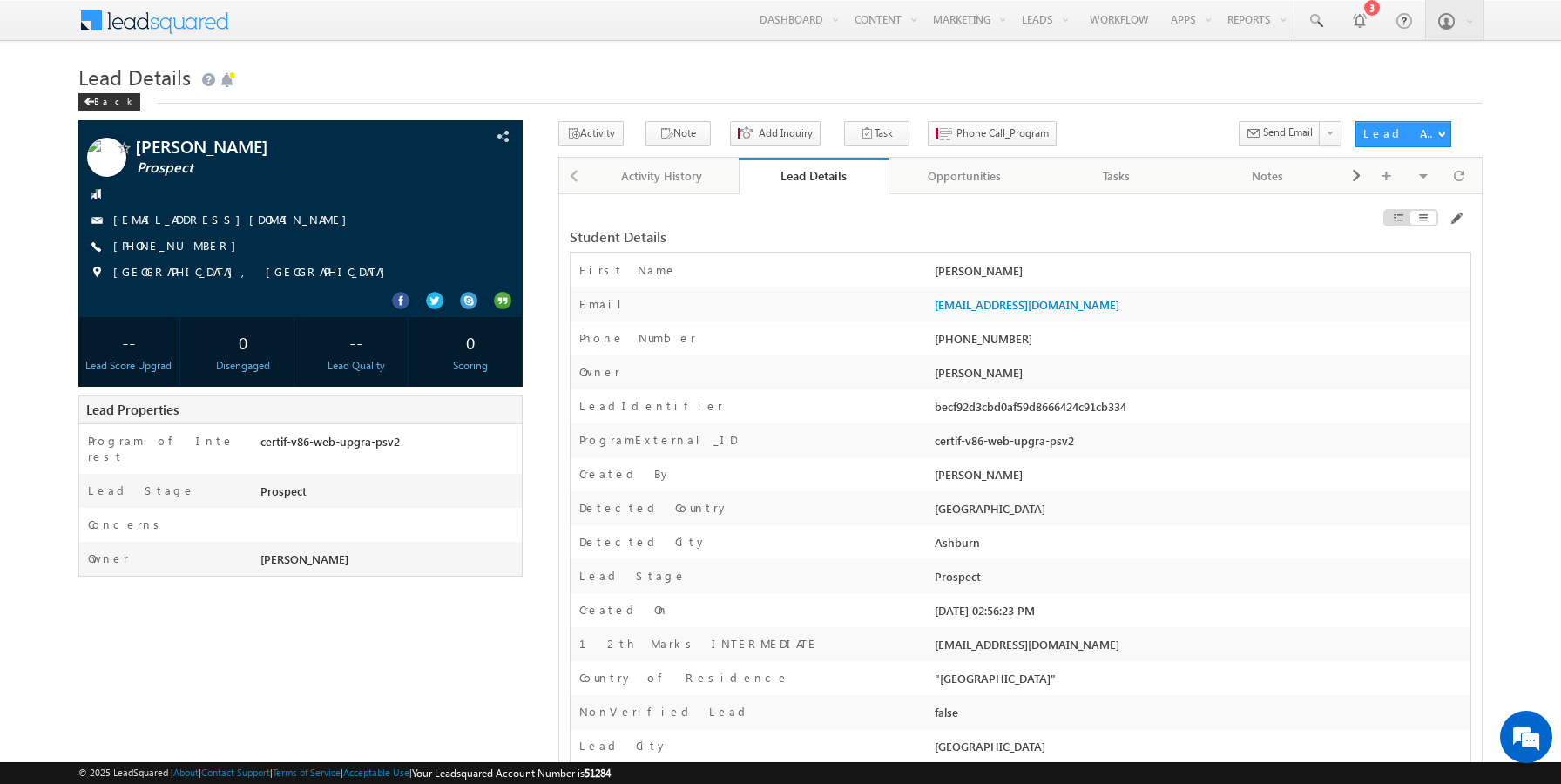
drag, startPoint x: 1022, startPoint y: 350, endPoint x: 954, endPoint y: 344, distance: 68.3
click at [954, 344] on div "+1-4308250254" at bounding box center [1201, 342] width 540 height 25
copy div "4308250254"
click at [1308, 31] on link at bounding box center [1315, 20] width 42 height 40
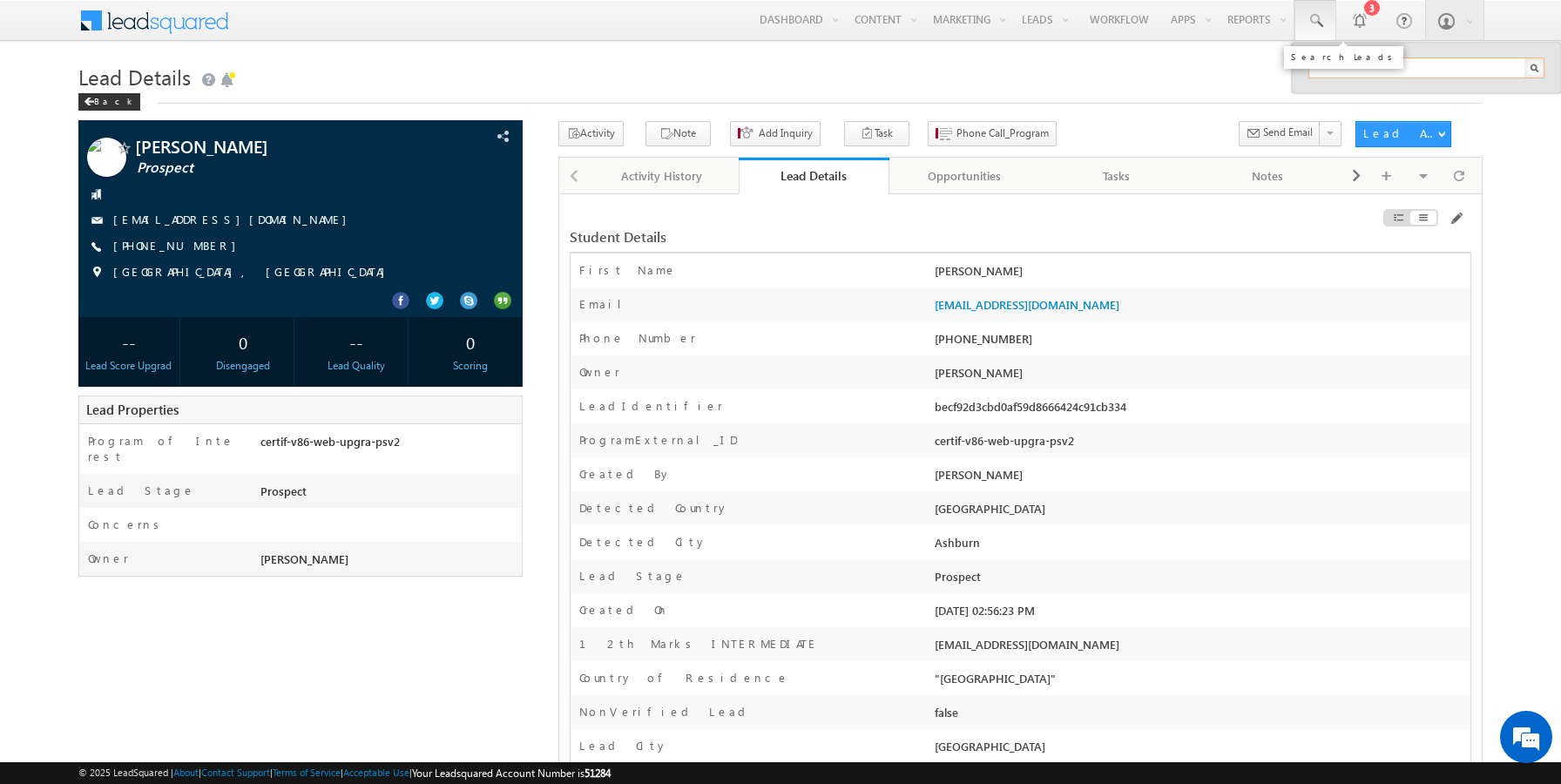
paste input "sairamaug190302@mailinator.com"
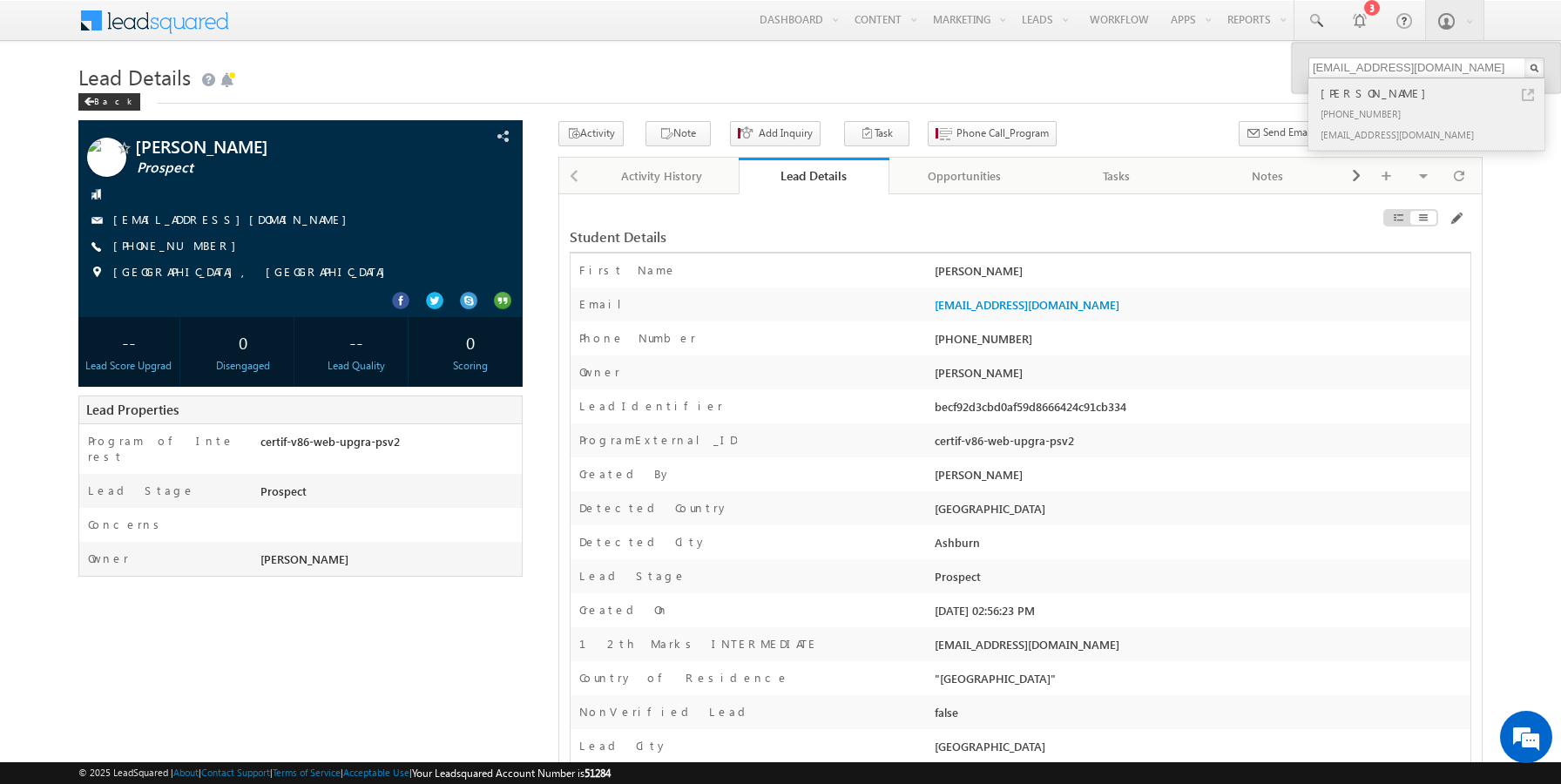
click at [1527, 92] on link at bounding box center [1528, 95] width 12 height 12
click at [1406, 69] on input "sairamaug190302@mailinator.com" at bounding box center [1426, 68] width 236 height 21
paste input "14"
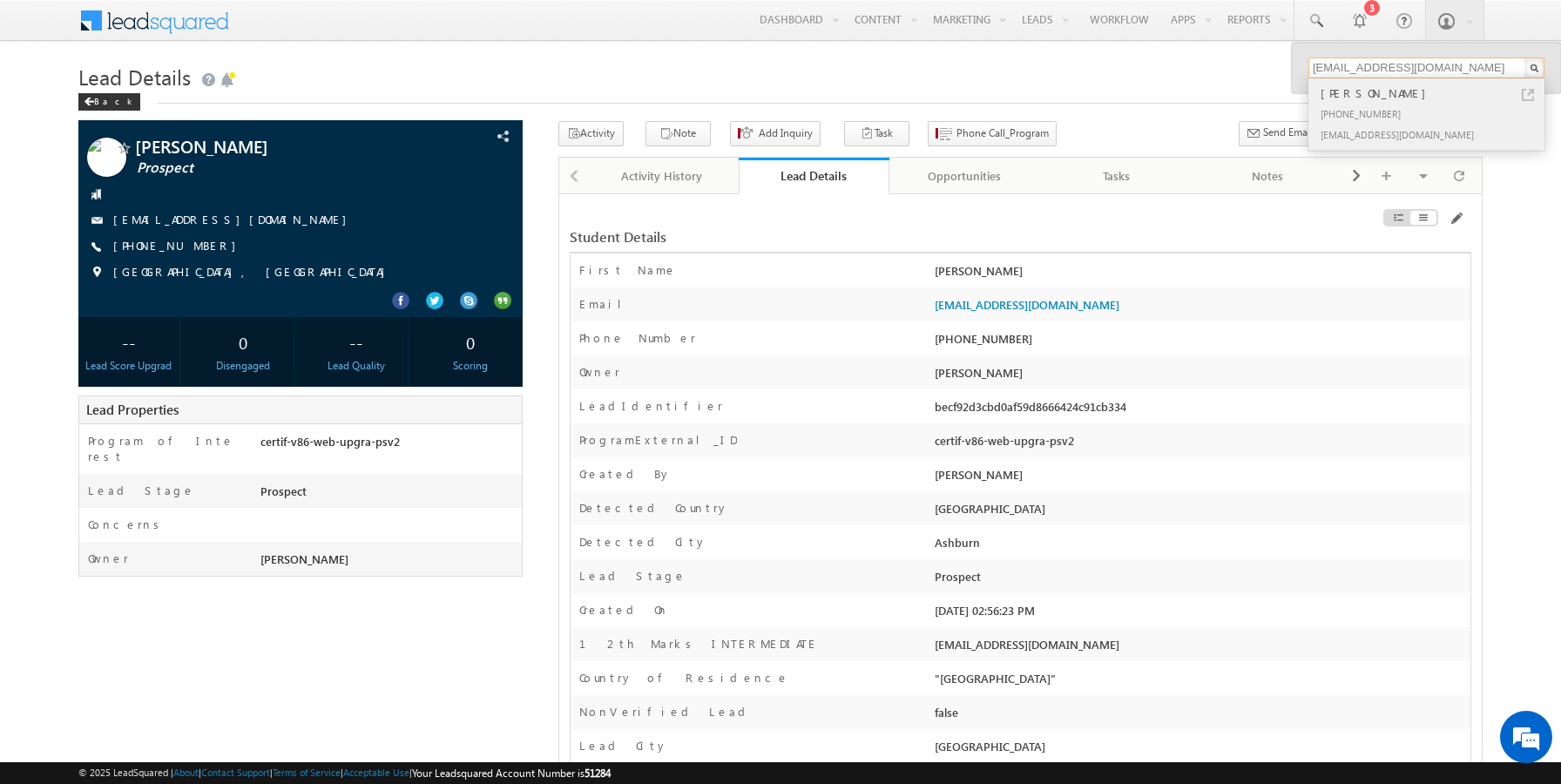
type input "[EMAIL_ADDRESS][DOMAIN_NAME]"
click at [1382, 104] on div "[PHONE_NUMBER]" at bounding box center [1434, 113] width 233 height 21
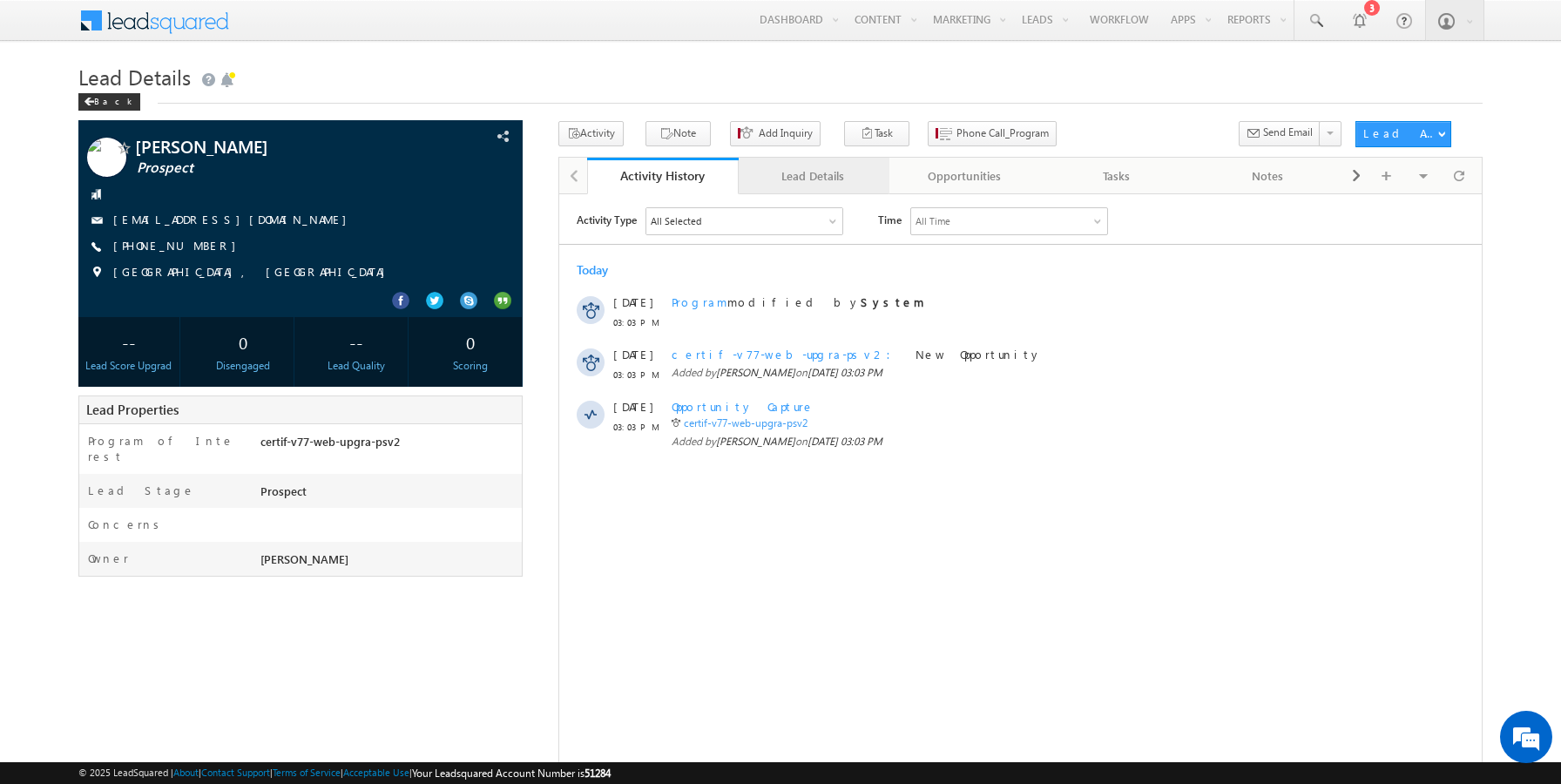
click at [799, 175] on div "Lead Details" at bounding box center [813, 176] width 122 height 21
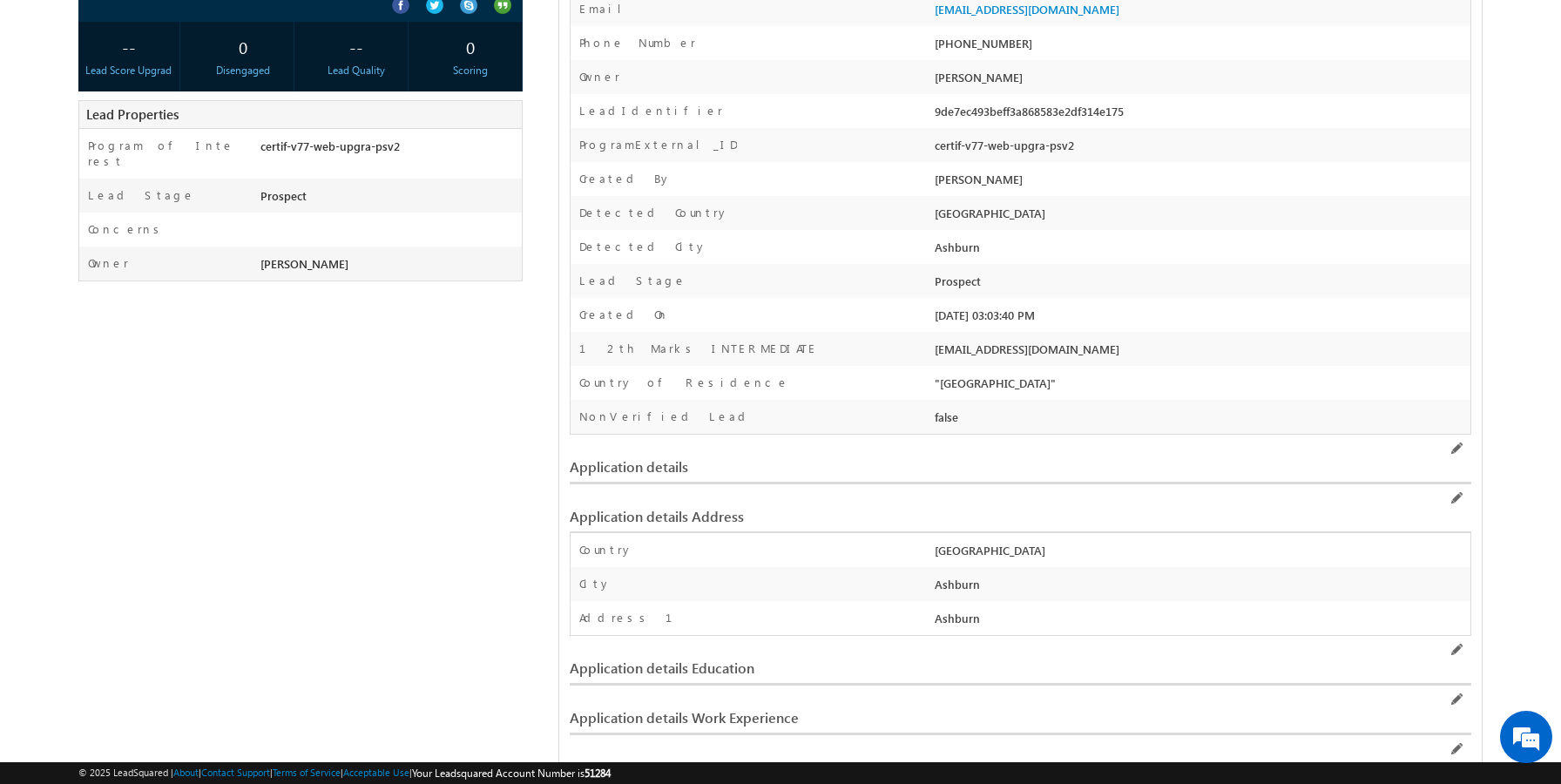
scroll to position [297, 0]
drag, startPoint x: 985, startPoint y: 383, endPoint x: 923, endPoint y: 383, distance: 62.0
click at [937, 383] on div ""[GEOGRAPHIC_DATA]"" at bounding box center [1201, 385] width 540 height 25
click at [856, 417] on div "NonVerified Lead" at bounding box center [751, 419] width 360 height 25
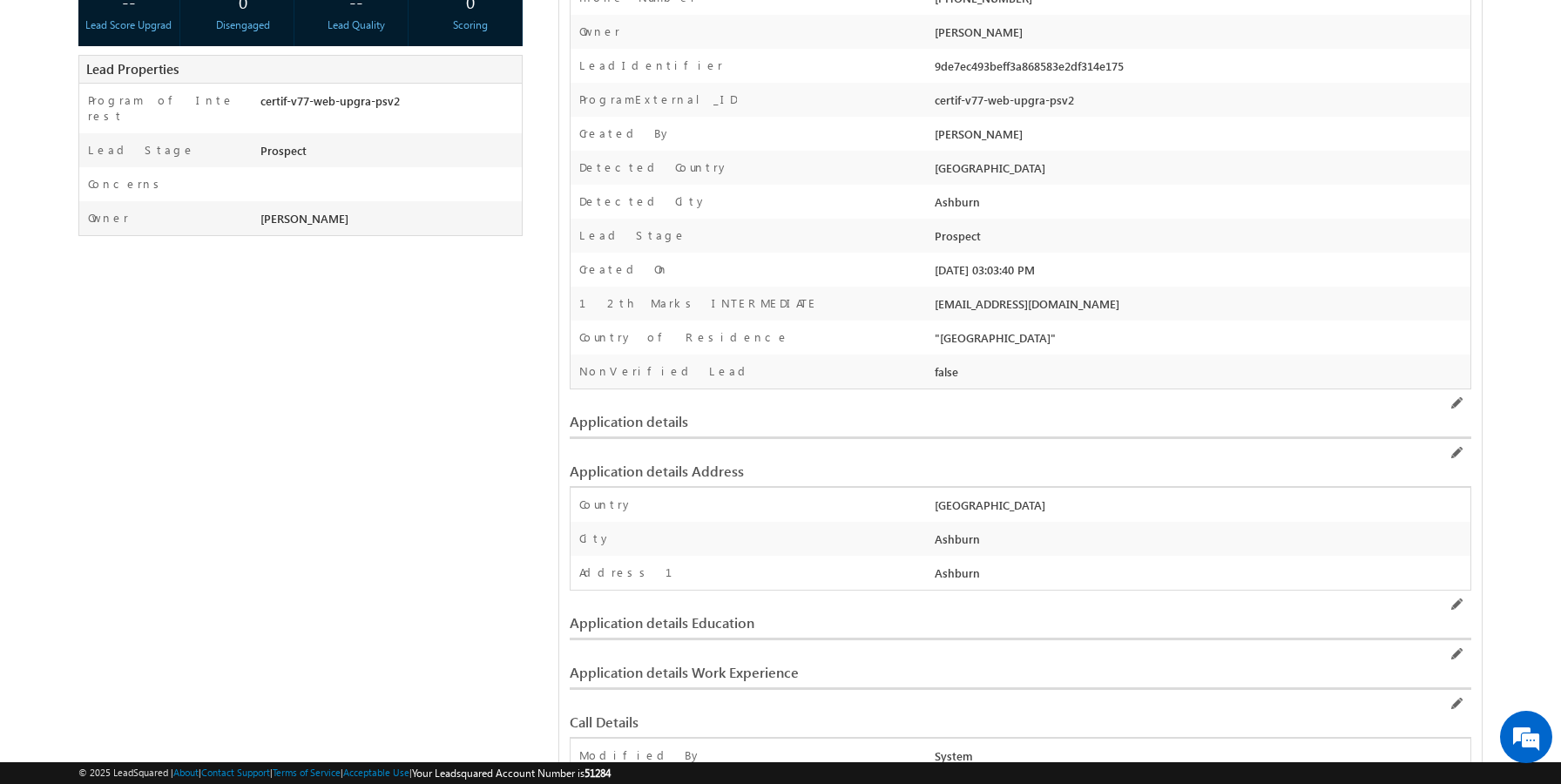
scroll to position [0, 0]
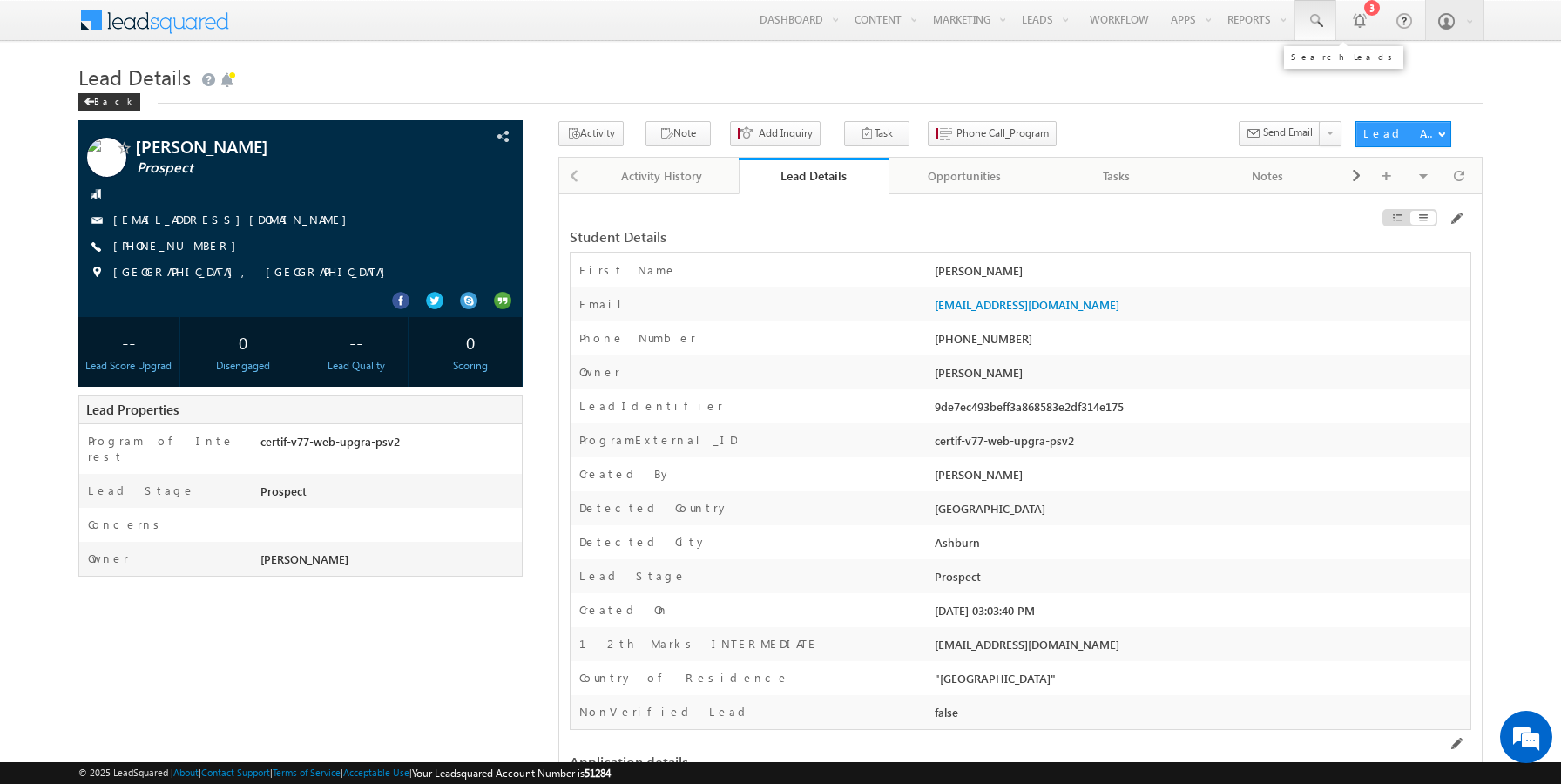
click at [1315, 22] on span at bounding box center [1315, 21] width 18 height 18
paste input "[EMAIL_ADDRESS][DOMAIN_NAME]"
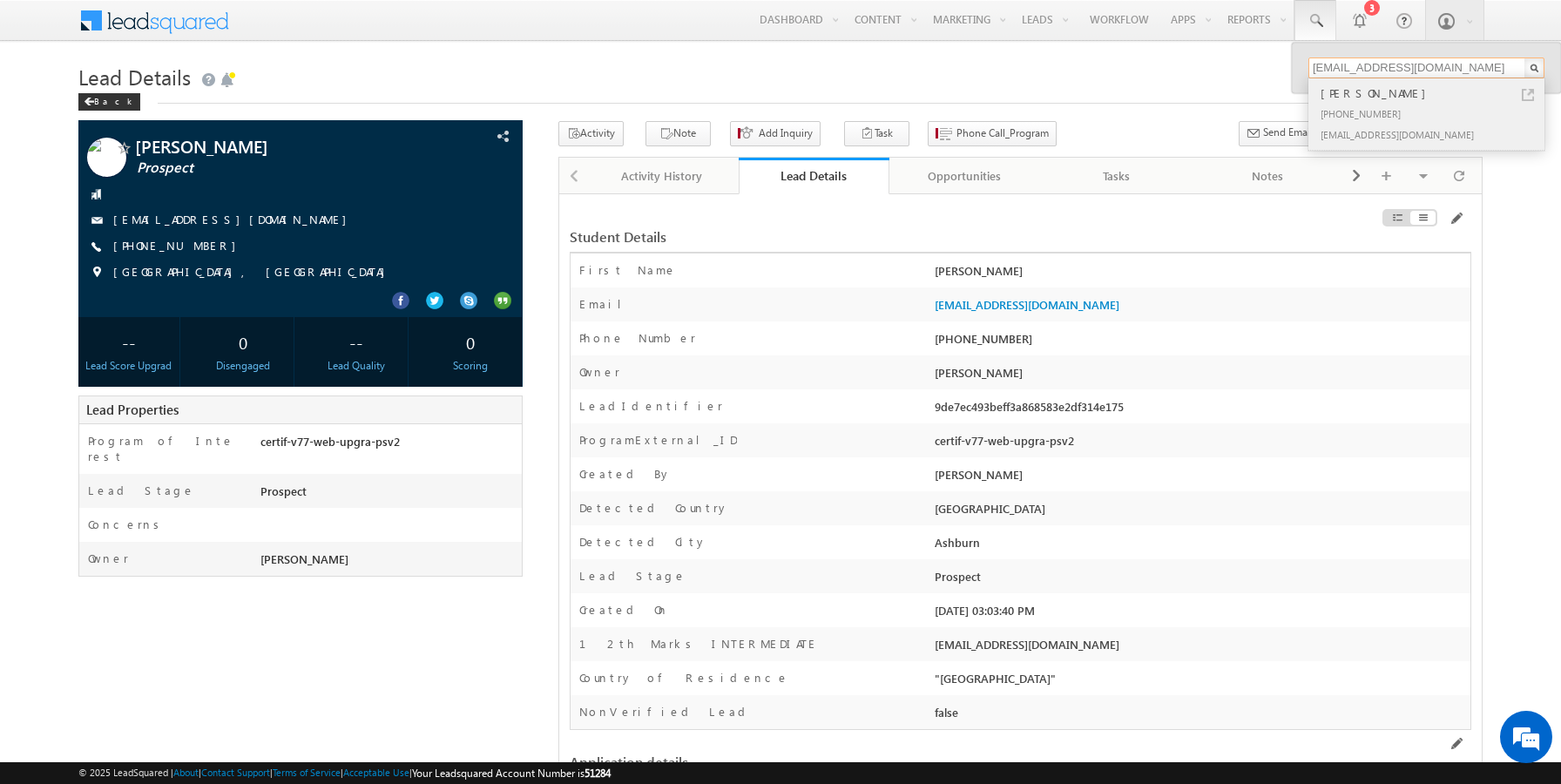
type input "[EMAIL_ADDRESS][DOMAIN_NAME]"
click at [1529, 91] on link at bounding box center [1528, 95] width 12 height 12
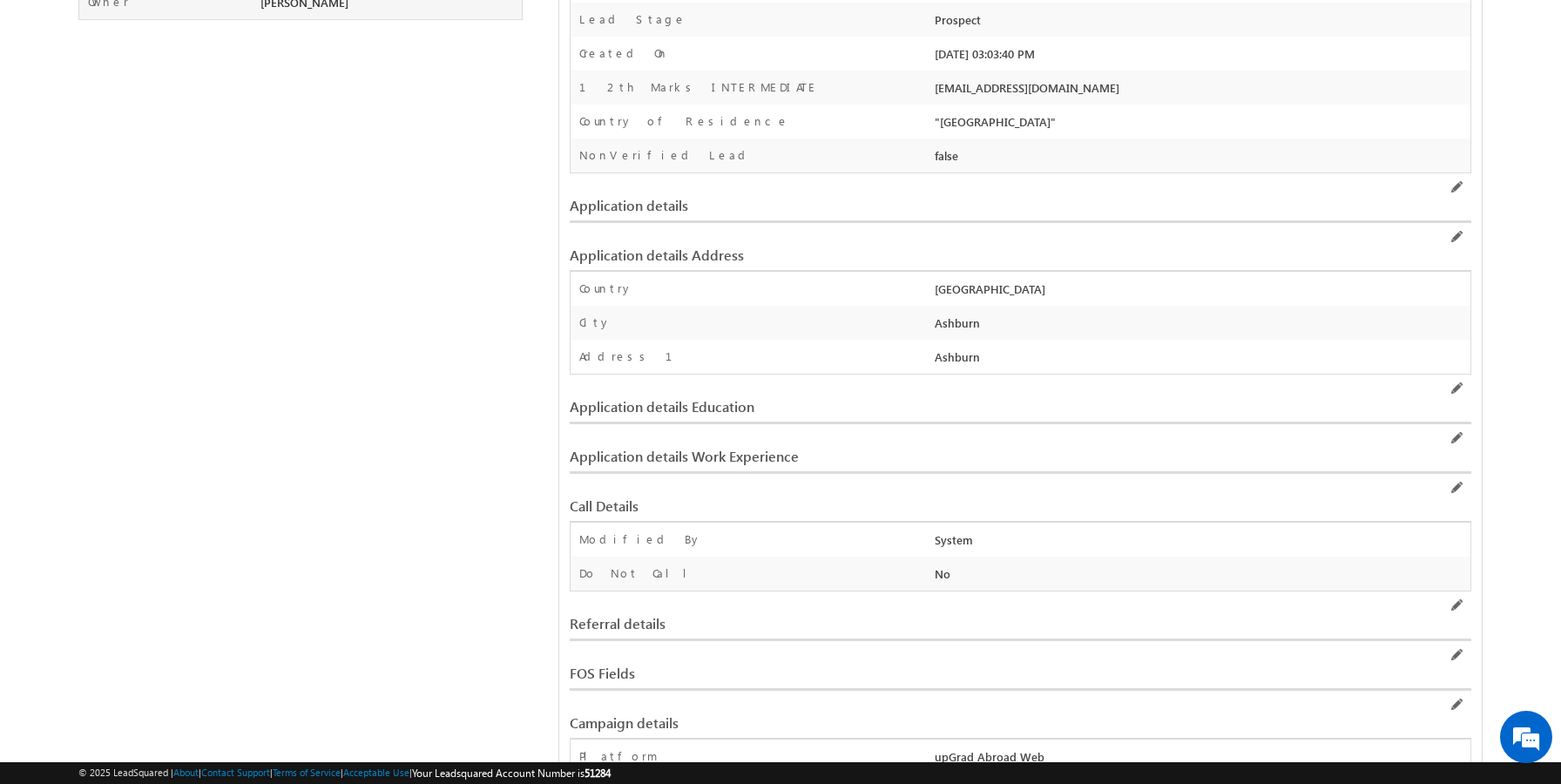
scroll to position [492, 0]
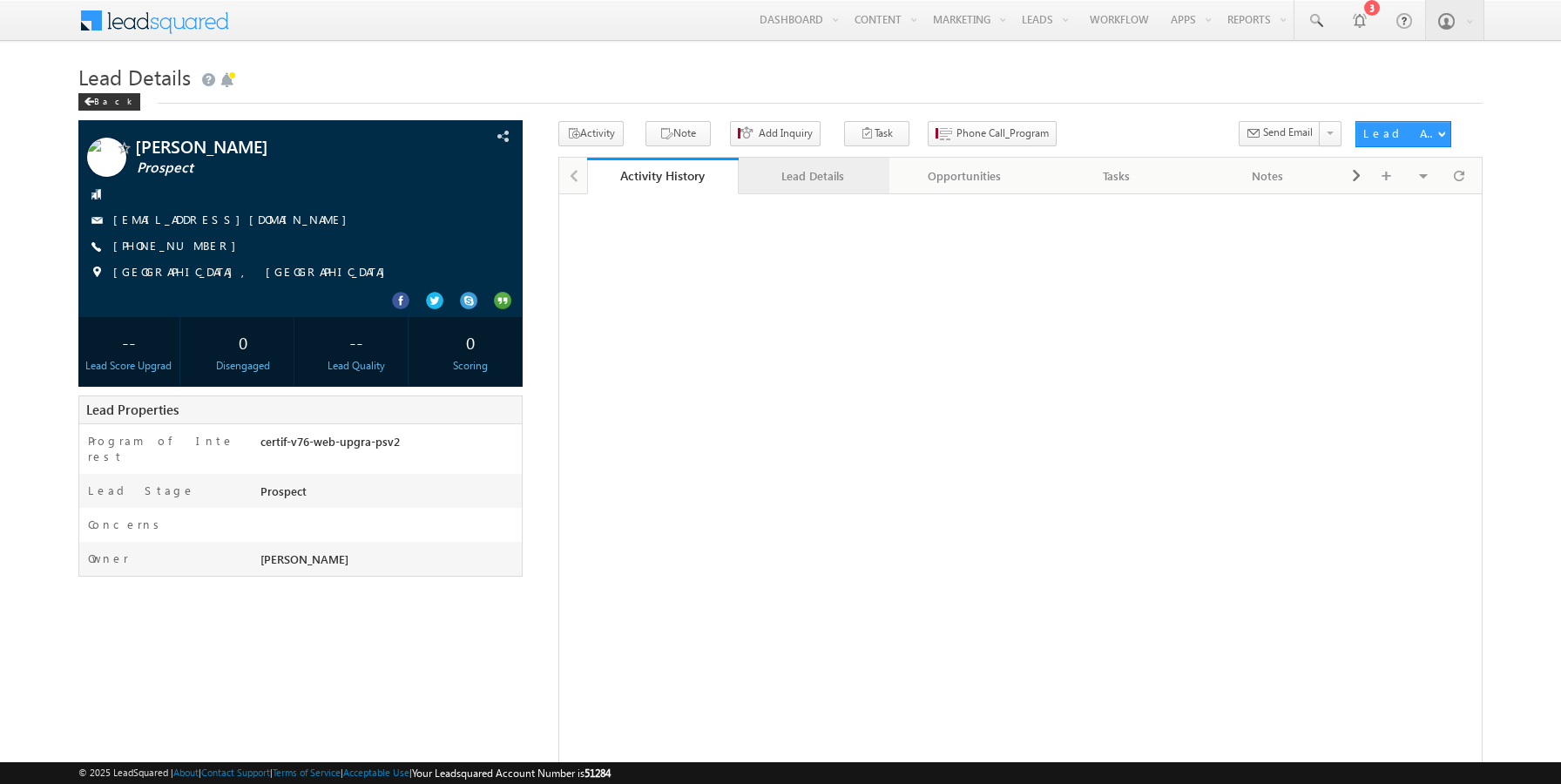
click at [834, 175] on div "Lead Details" at bounding box center [813, 176] width 122 height 21
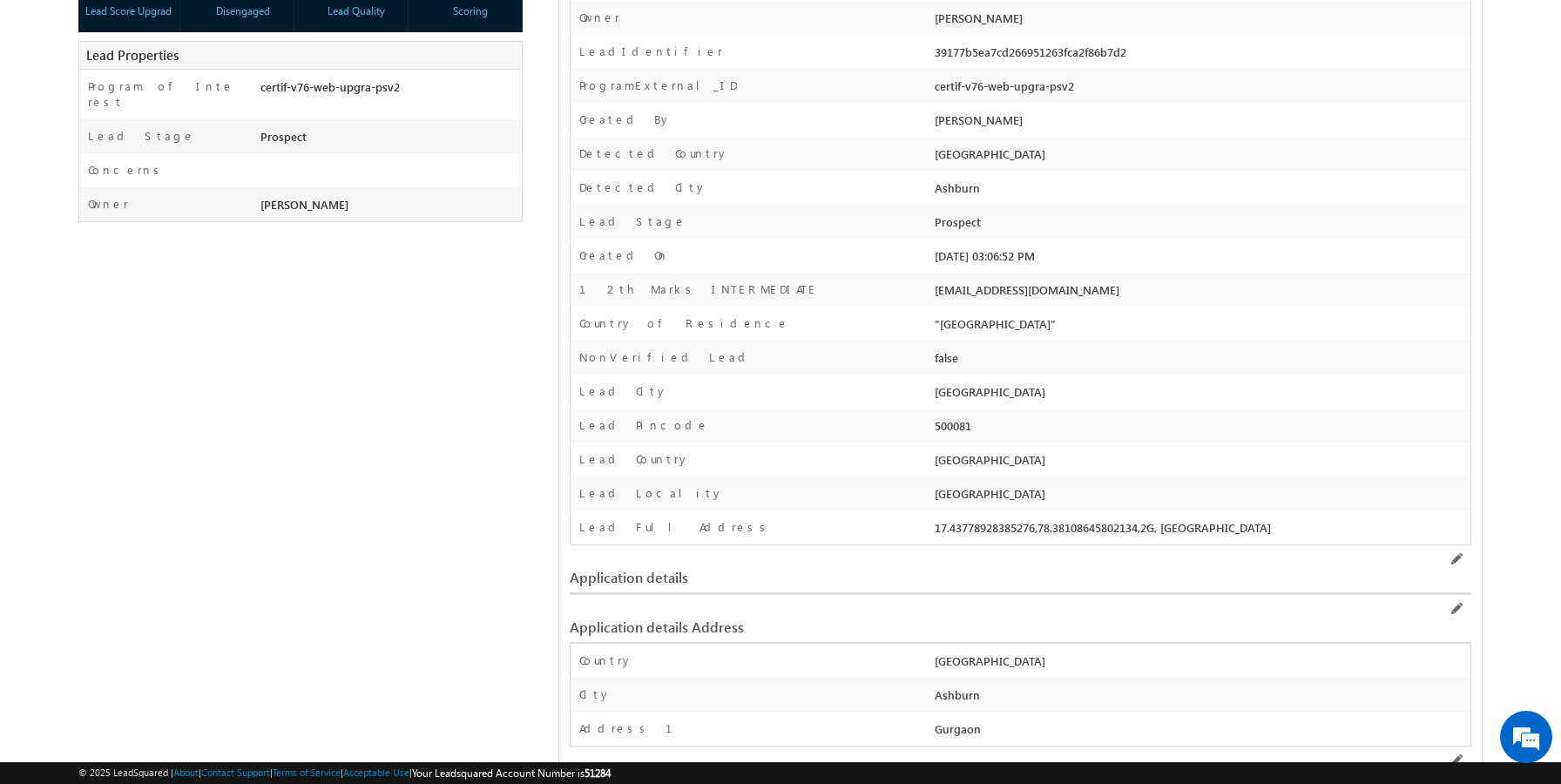
scroll to position [368, 0]
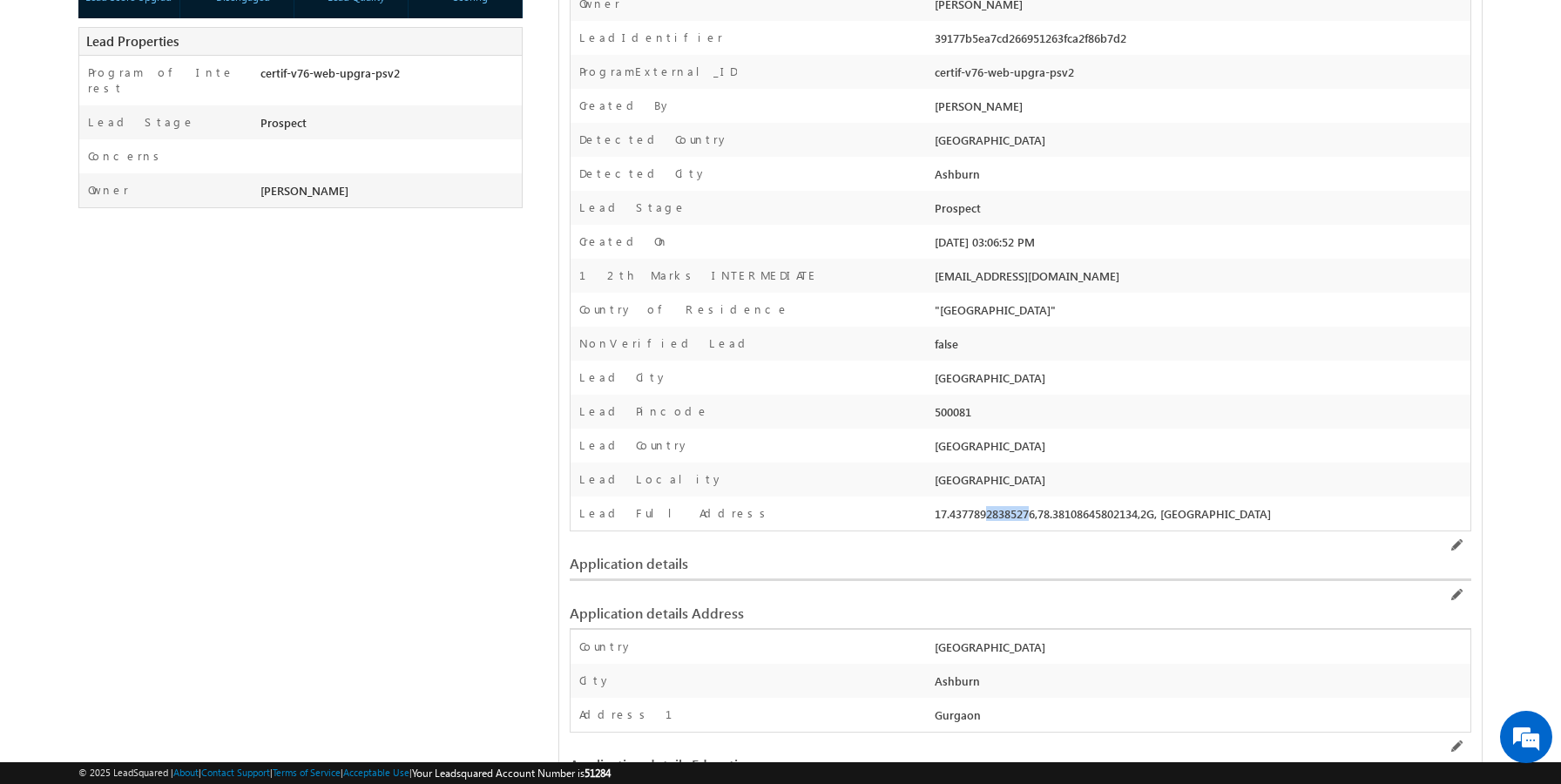
drag, startPoint x: 977, startPoint y: 513, endPoint x: 936, endPoint y: 514, distance: 41.0
click at [936, 514] on div "17.43778928385276,78.38108645802134,2G, Hitech City, Hyderabad, Telangana 50008…" at bounding box center [1201, 517] width 540 height 25
copy div "17.4377"
click at [723, 426] on div "Lead Pincode" at bounding box center [751, 416] width 360 height 25
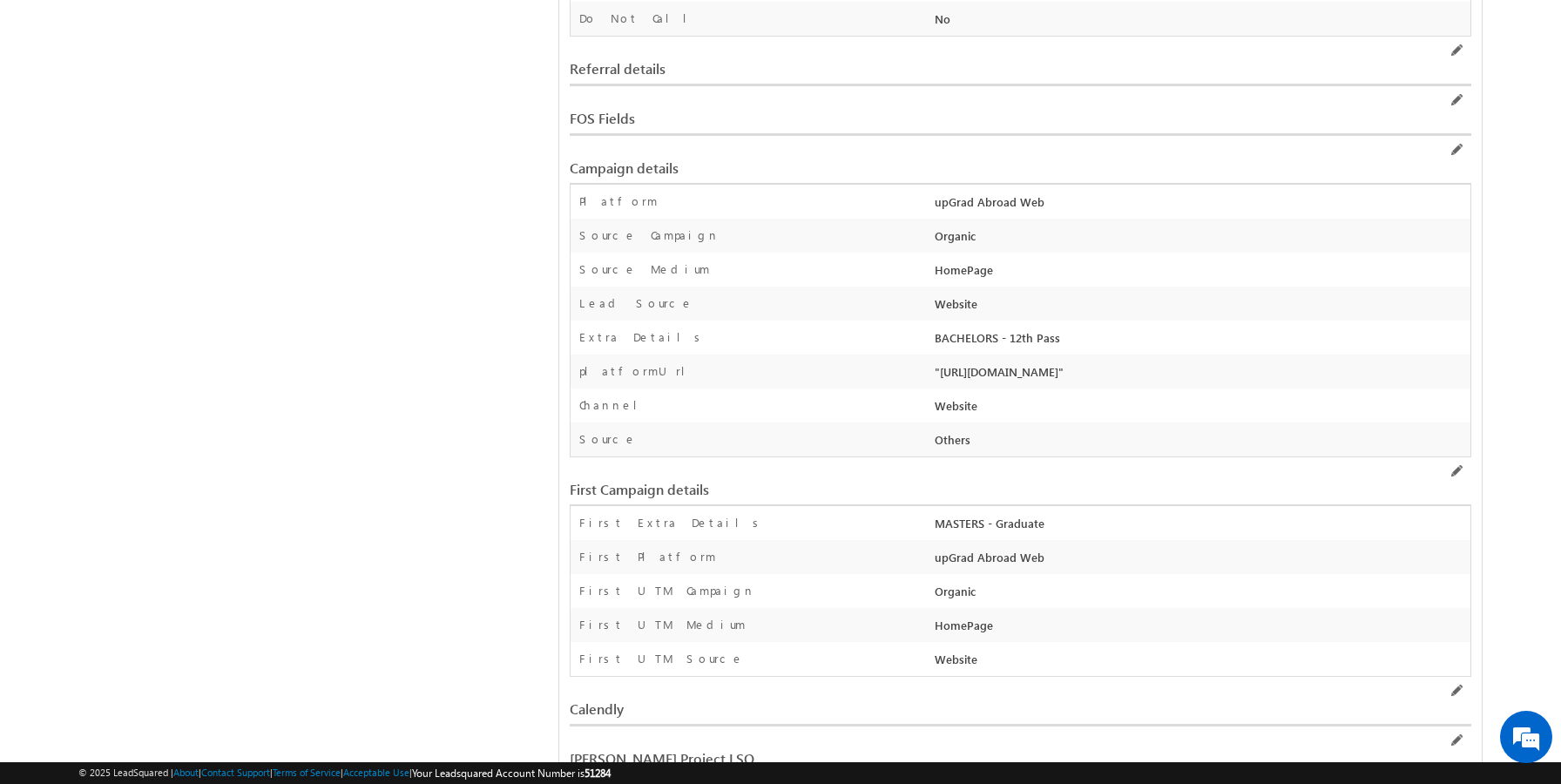
scroll to position [1414, 0]
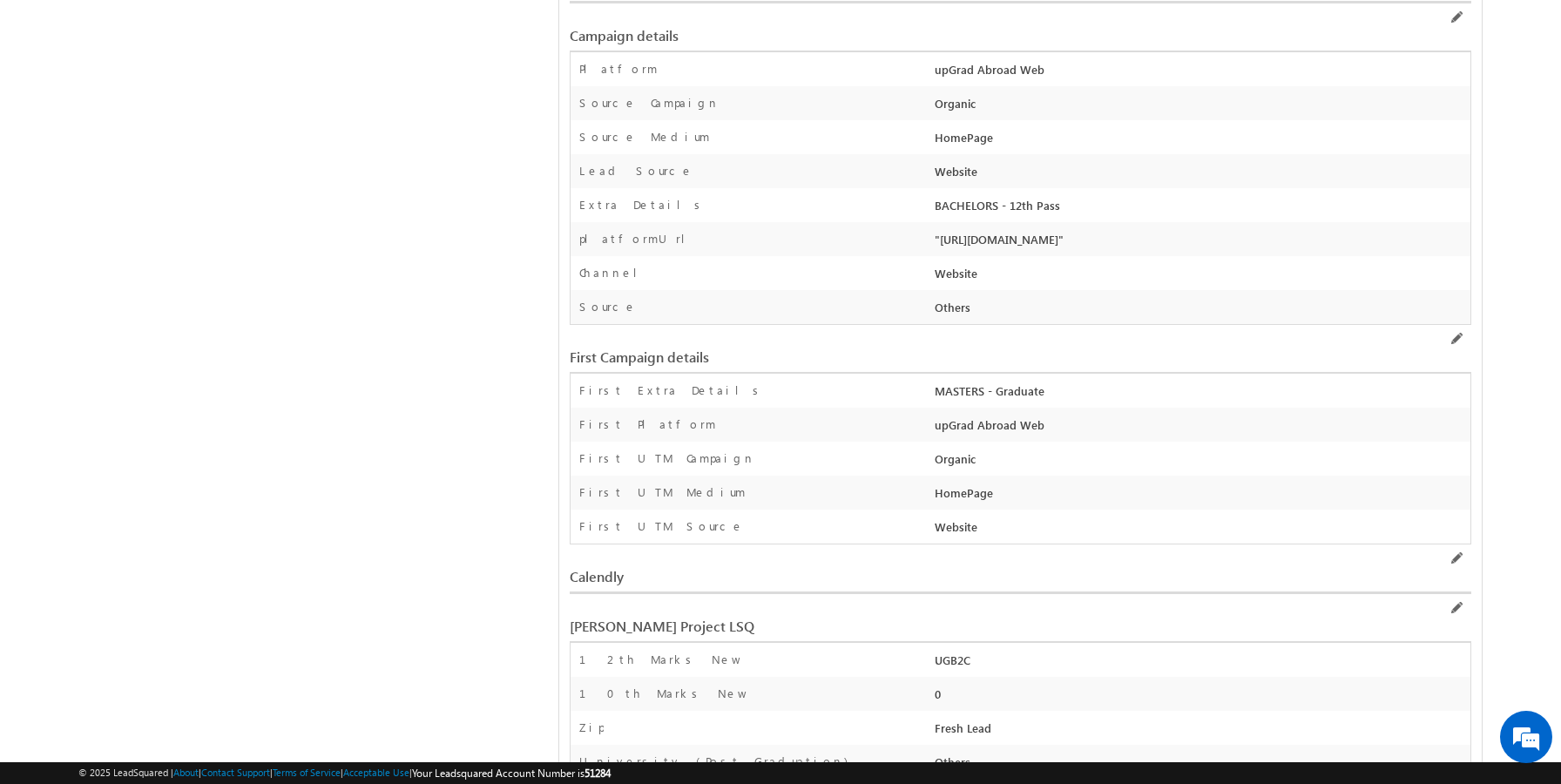
drag, startPoint x: 1227, startPoint y: 244, endPoint x: 943, endPoint y: 241, distance: 284.0
click at [943, 241] on div ""[URL][DOMAIN_NAME]"" at bounding box center [1201, 243] width 540 height 25
copy div "https://staging-mp.upgrad.dev/study-abroad/enquiry3/"
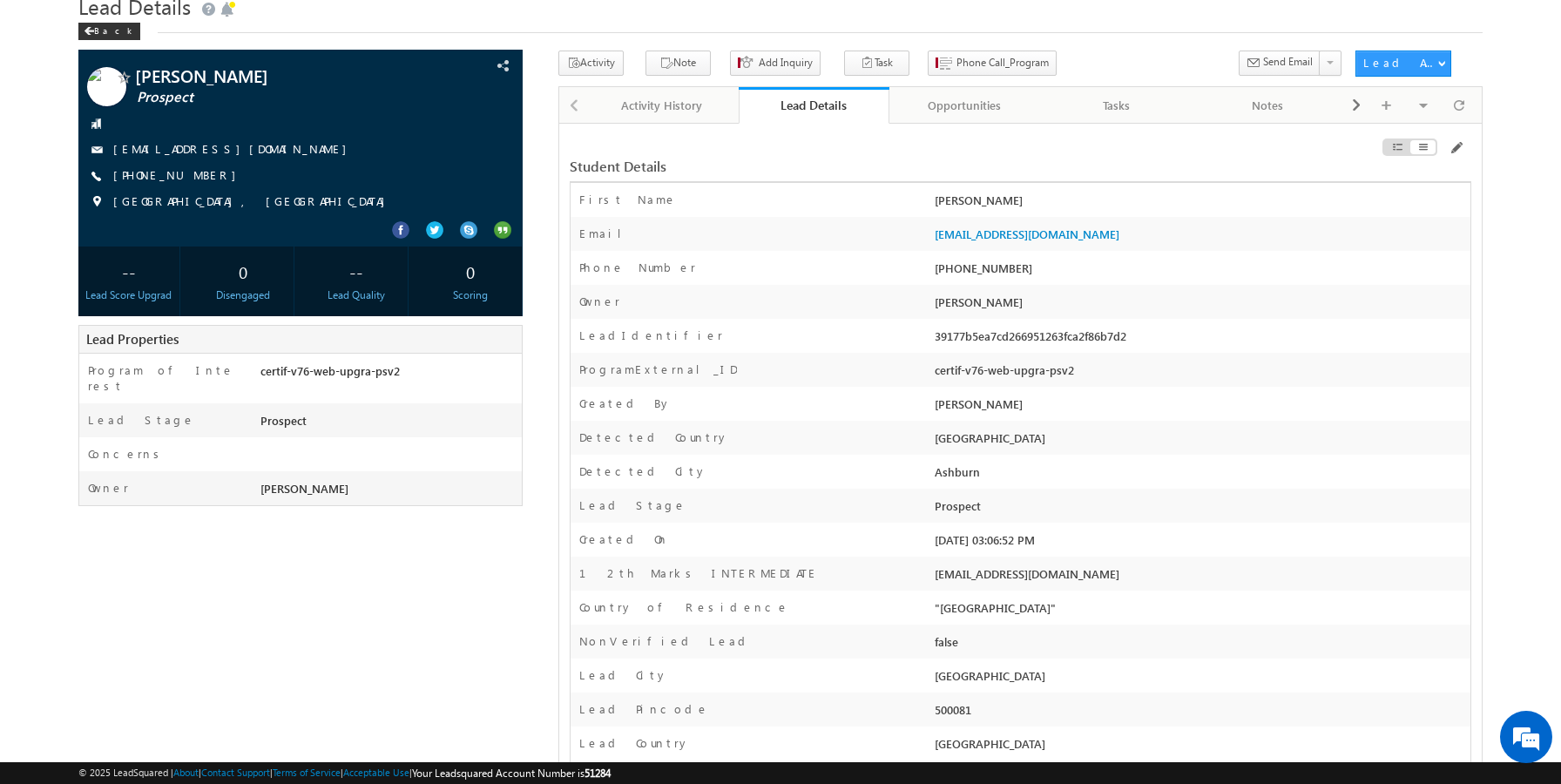
scroll to position [0, 0]
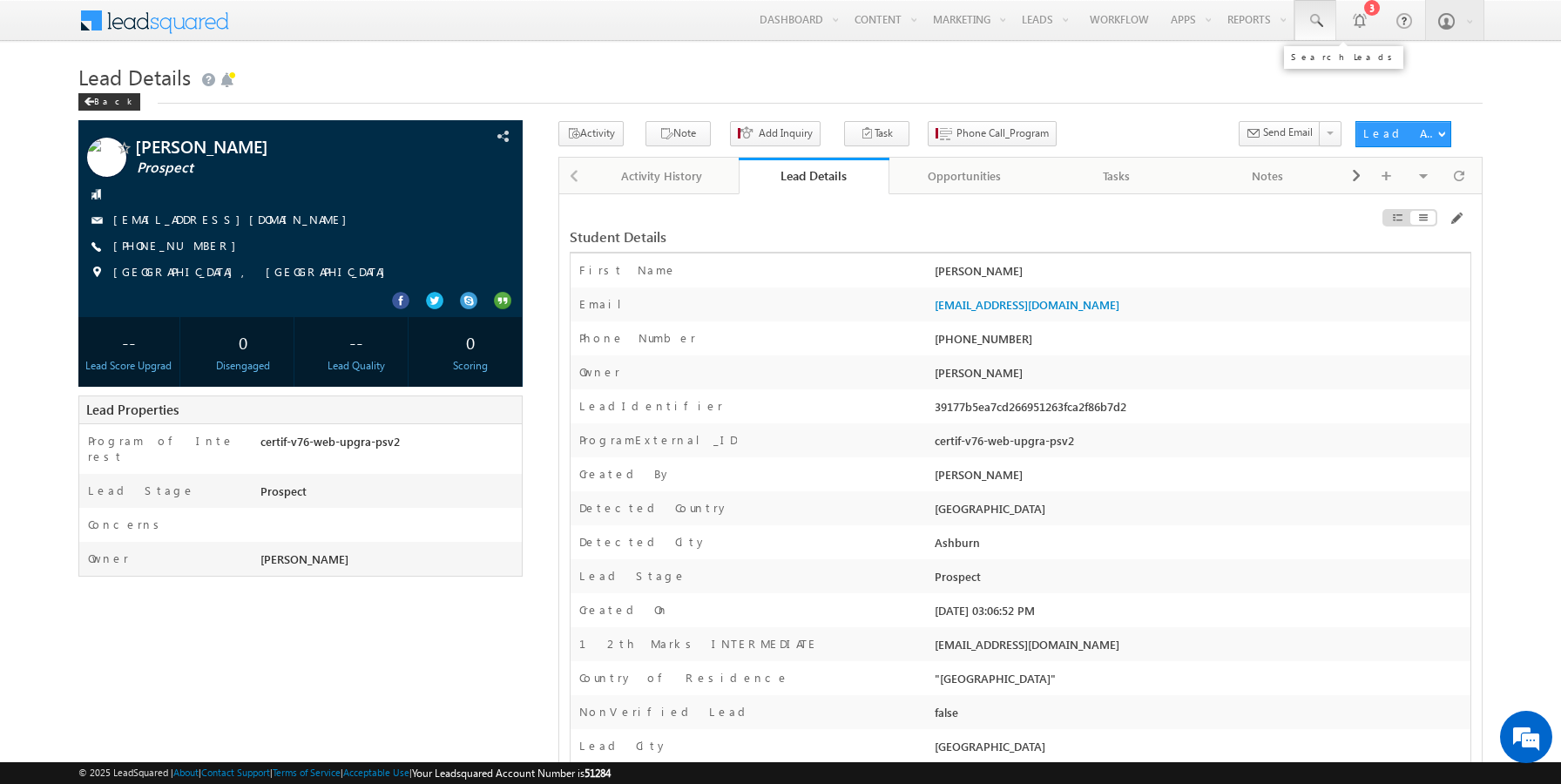
click at [1319, 23] on span at bounding box center [1315, 21] width 18 height 18
paste input "sairamaug190314@mailinator.com"
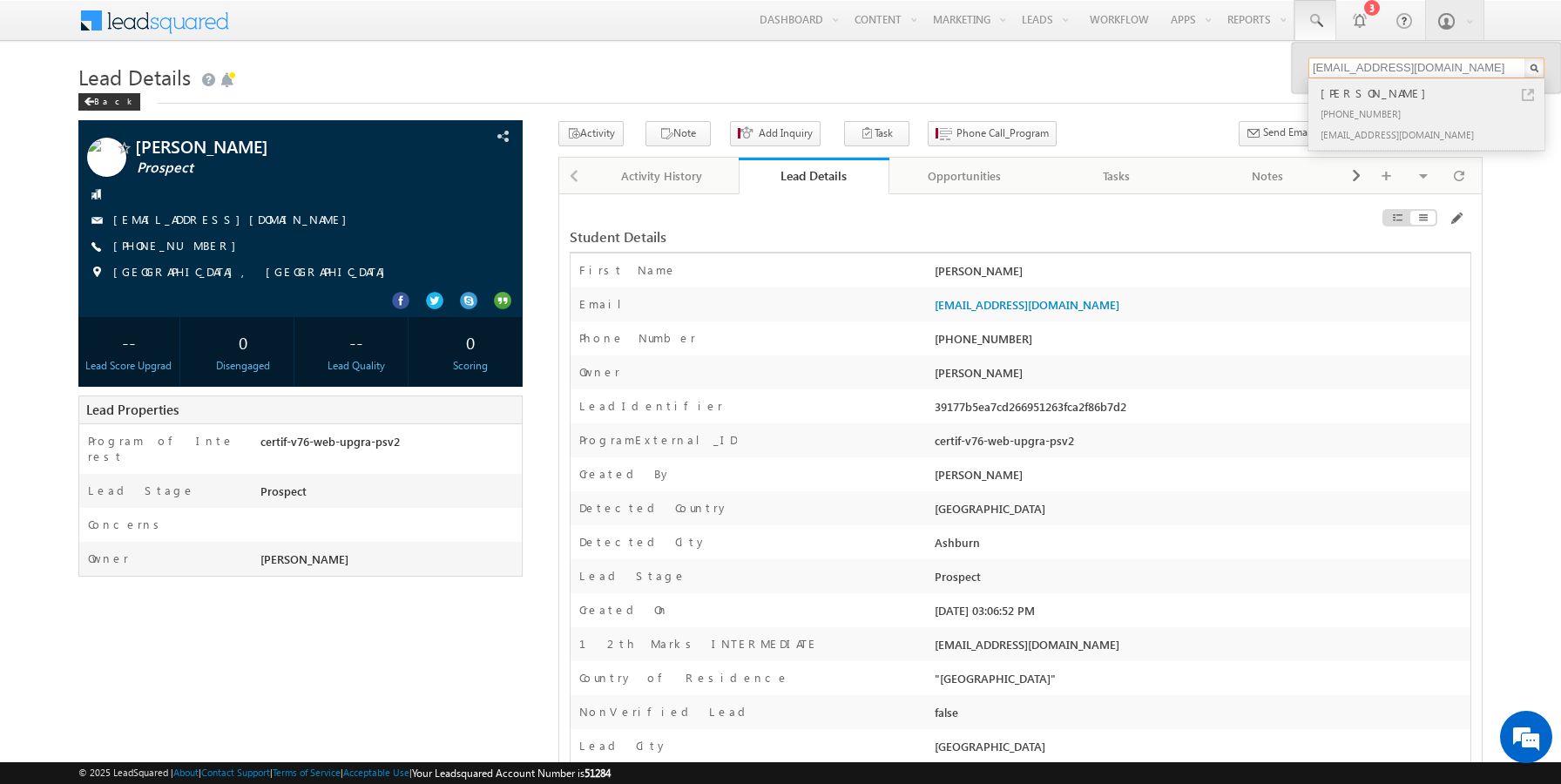
type input "sairamaug190314@mailinator.com"
click at [1379, 103] on div "+1-4319031525" at bounding box center [1434, 113] width 233 height 21
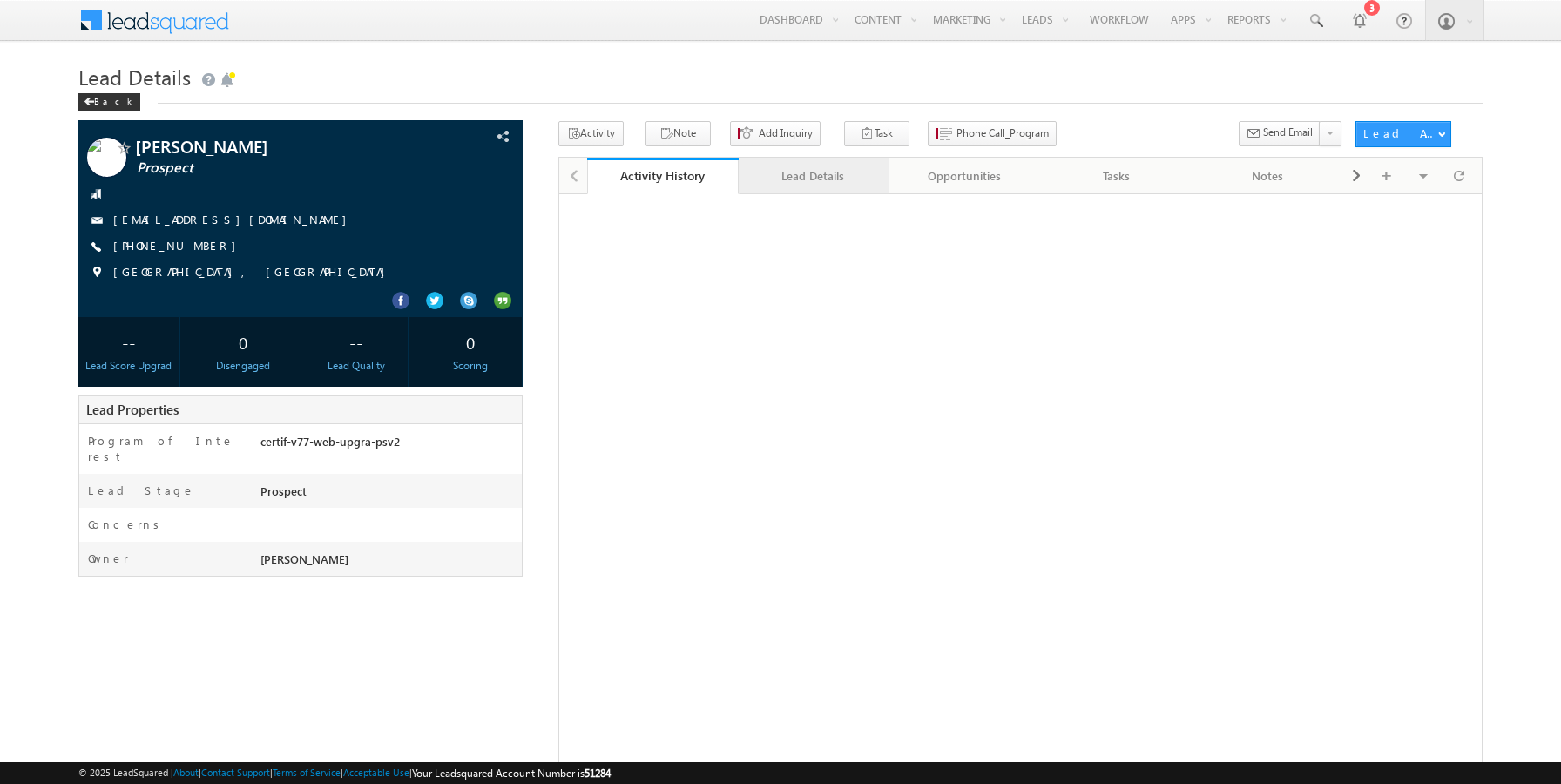
click at [802, 182] on div "Lead Details" at bounding box center [813, 176] width 122 height 21
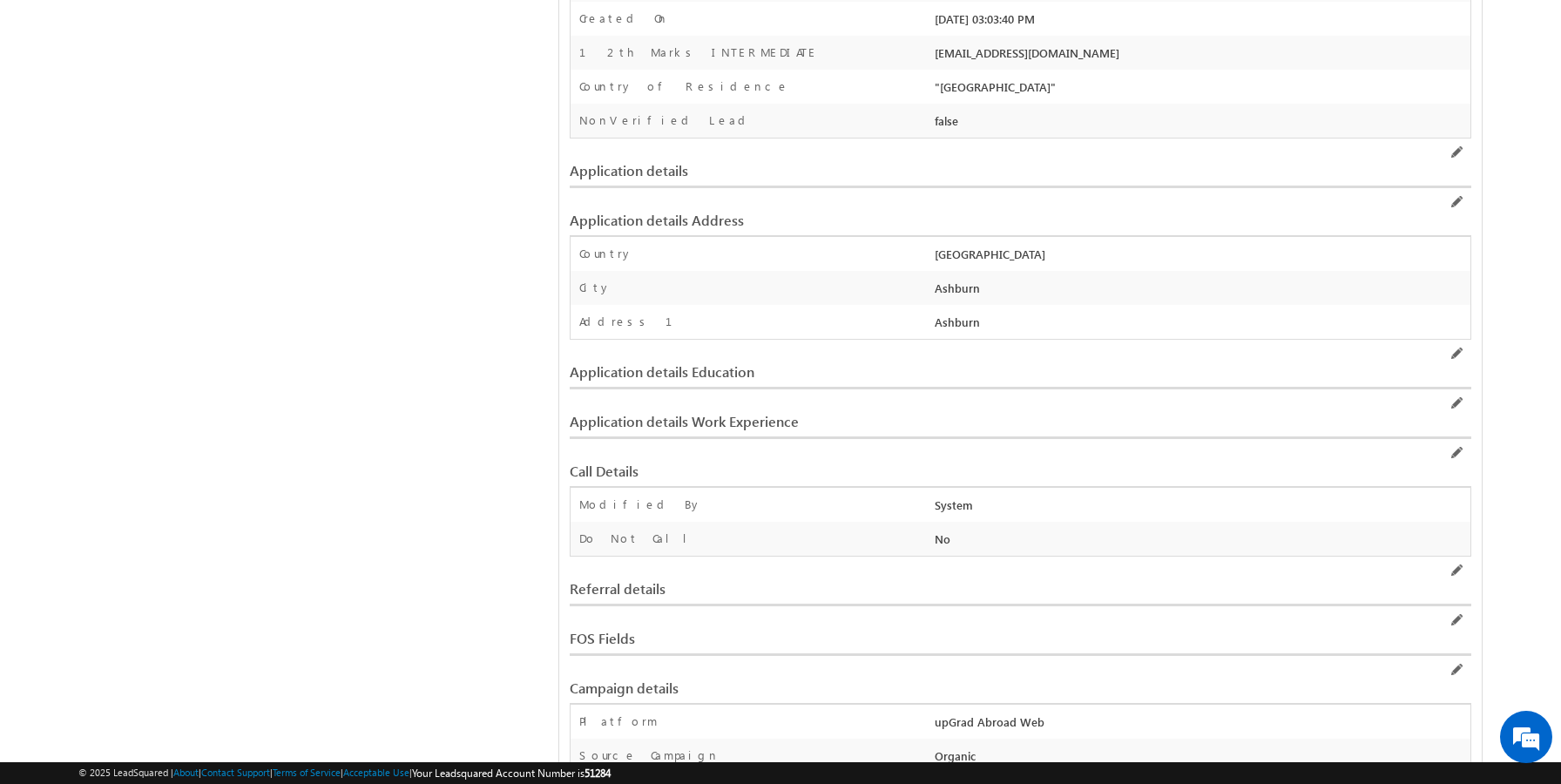
scroll to position [458, 0]
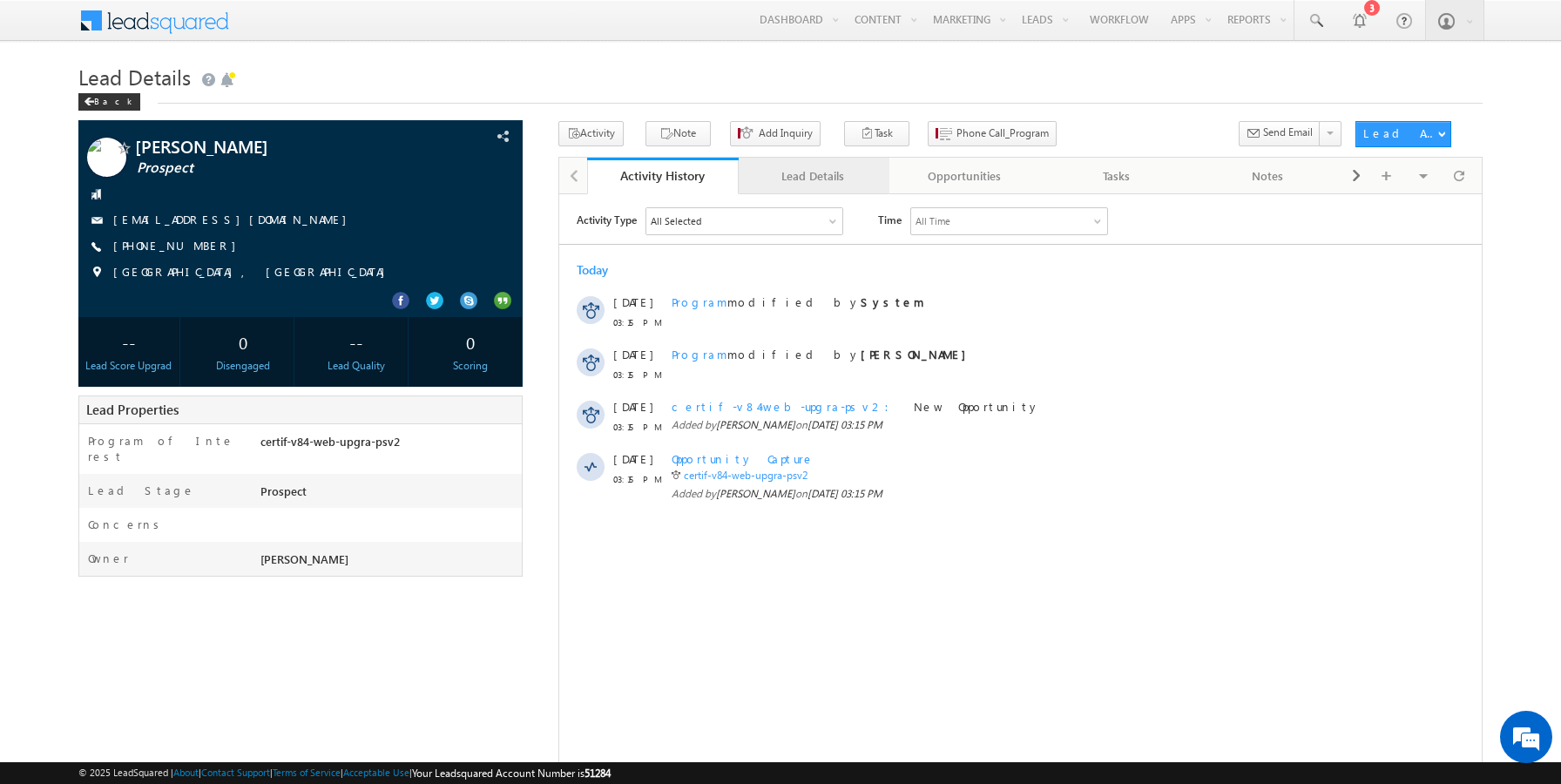
click at [775, 185] on div "Lead Details" at bounding box center [813, 176] width 122 height 21
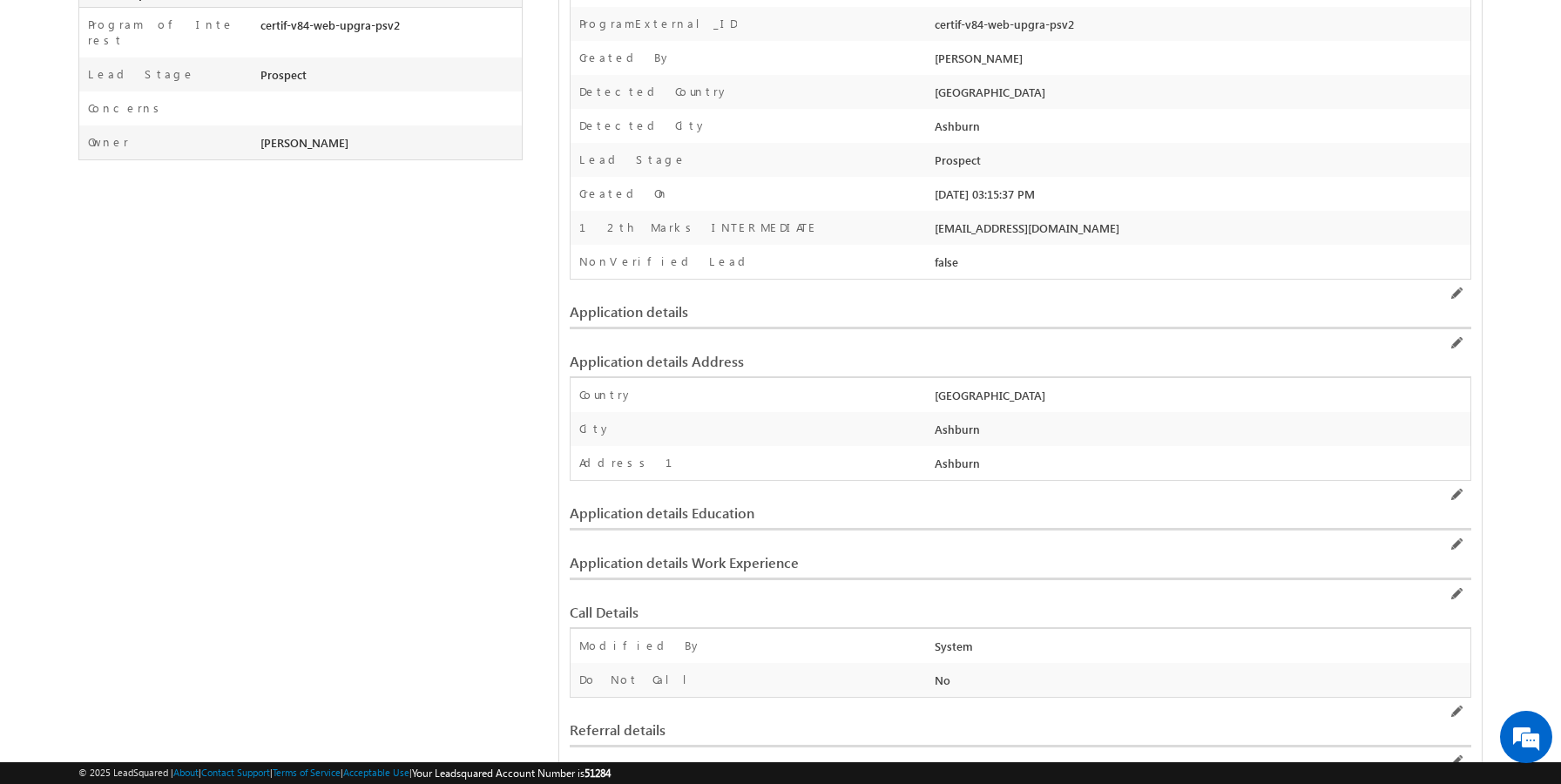
scroll to position [327, 0]
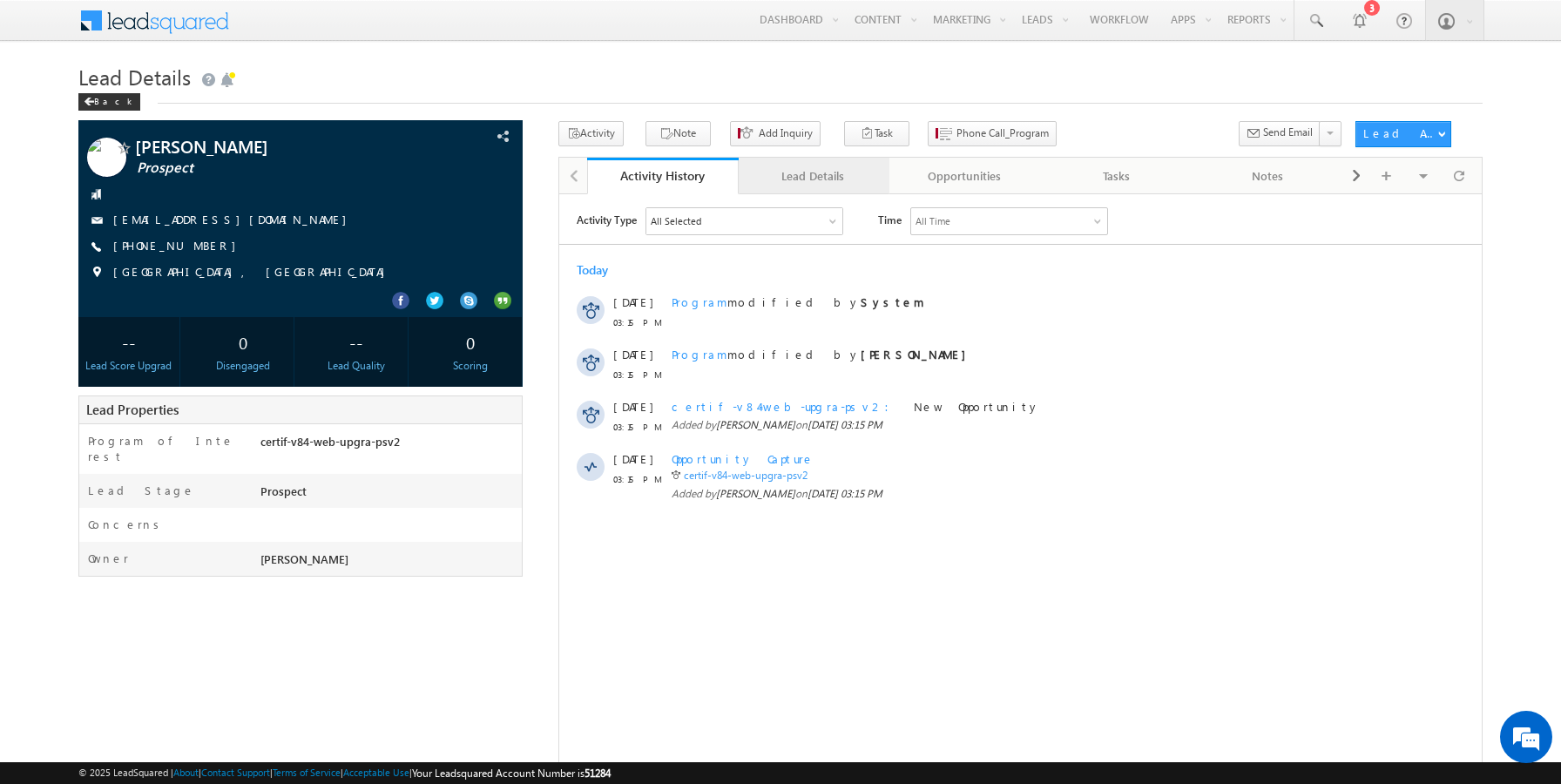
click at [816, 167] on div "Lead Details" at bounding box center [813, 176] width 122 height 21
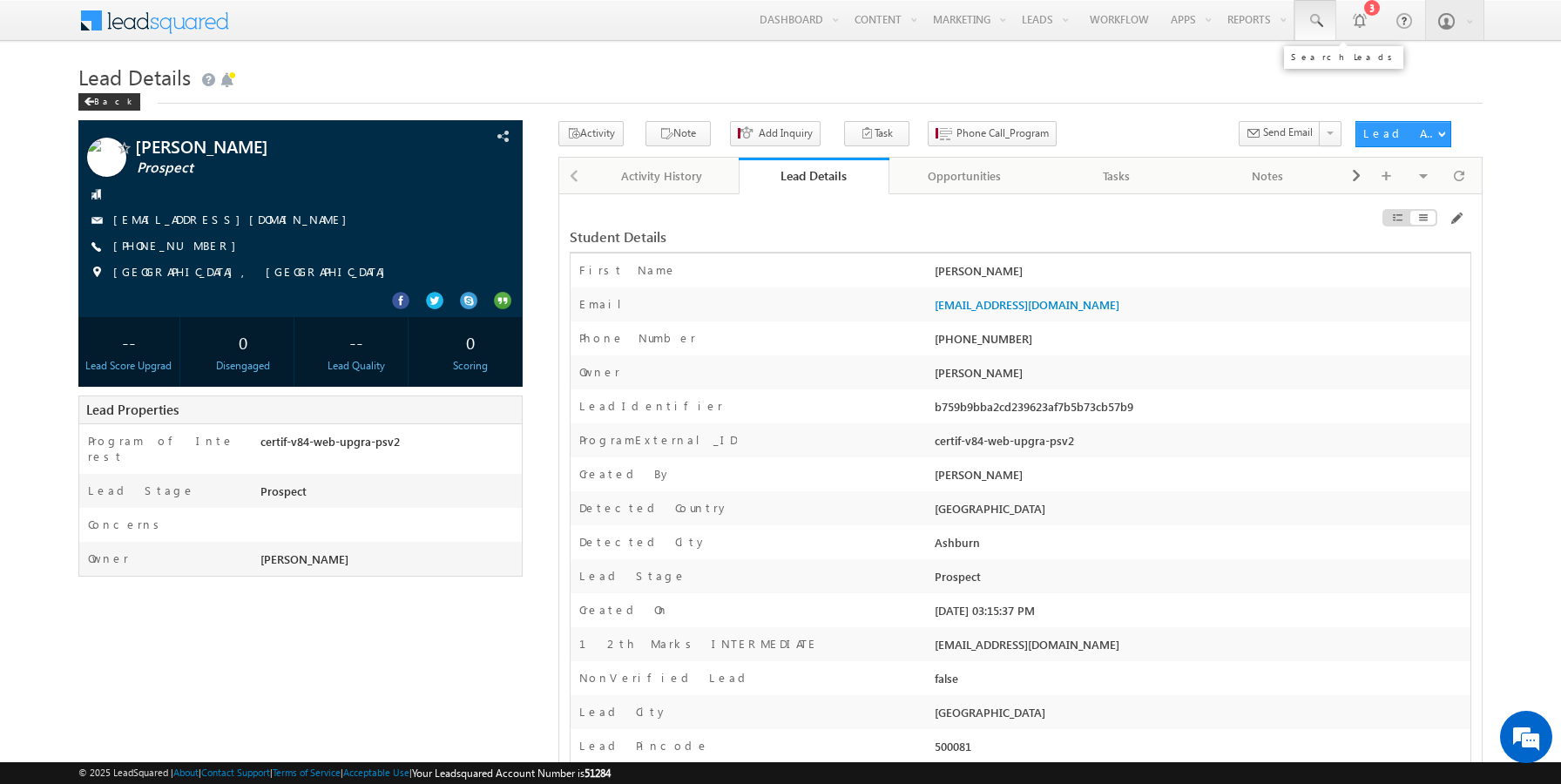
click at [1307, 25] on span at bounding box center [1315, 21] width 18 height 18
paste input "[EMAIL_ADDRESS][DOMAIN_NAME]"
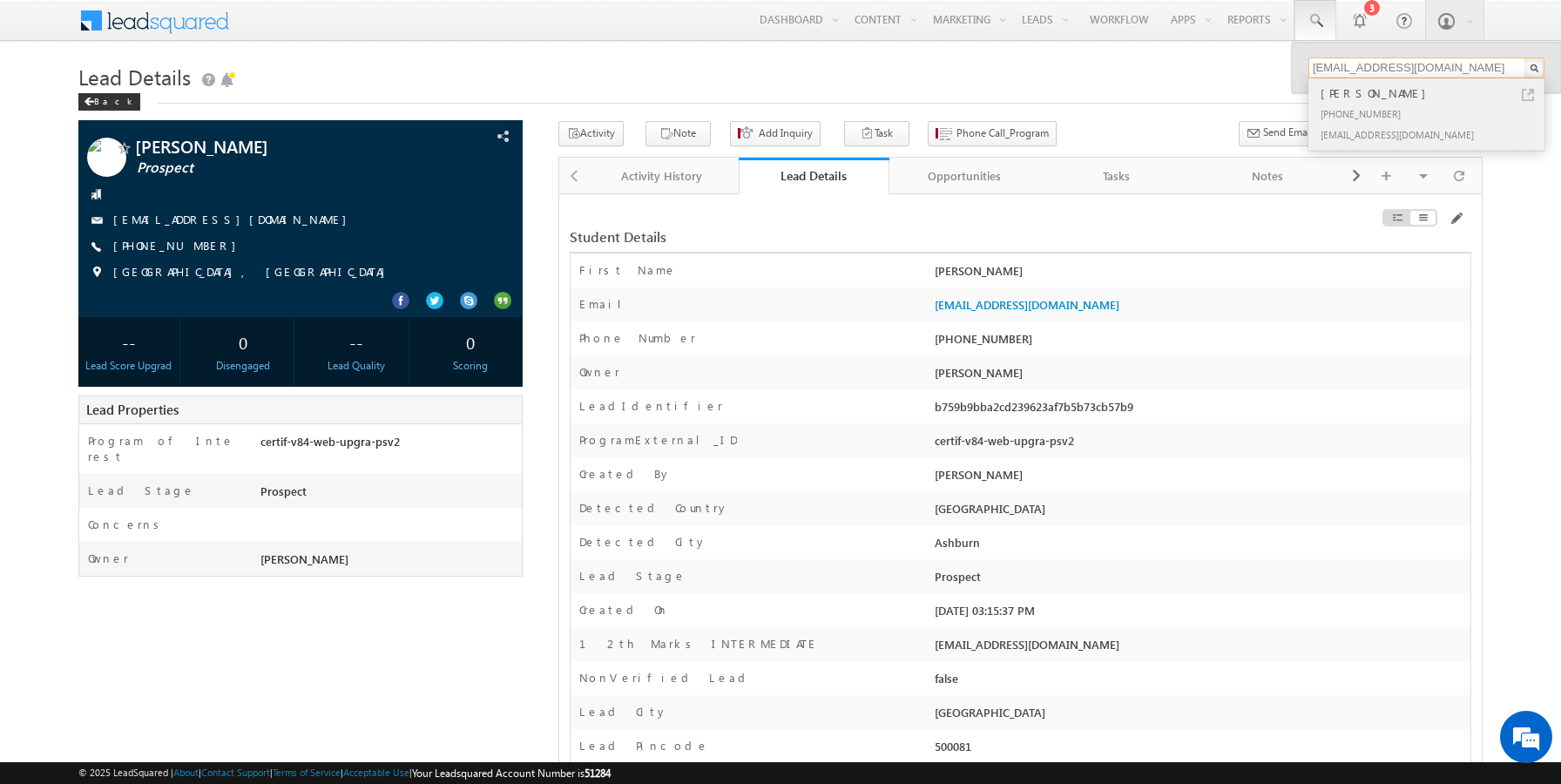
type input "[EMAIL_ADDRESS][DOMAIN_NAME]"
click at [1353, 104] on div "[PHONE_NUMBER]" at bounding box center [1434, 113] width 233 height 21
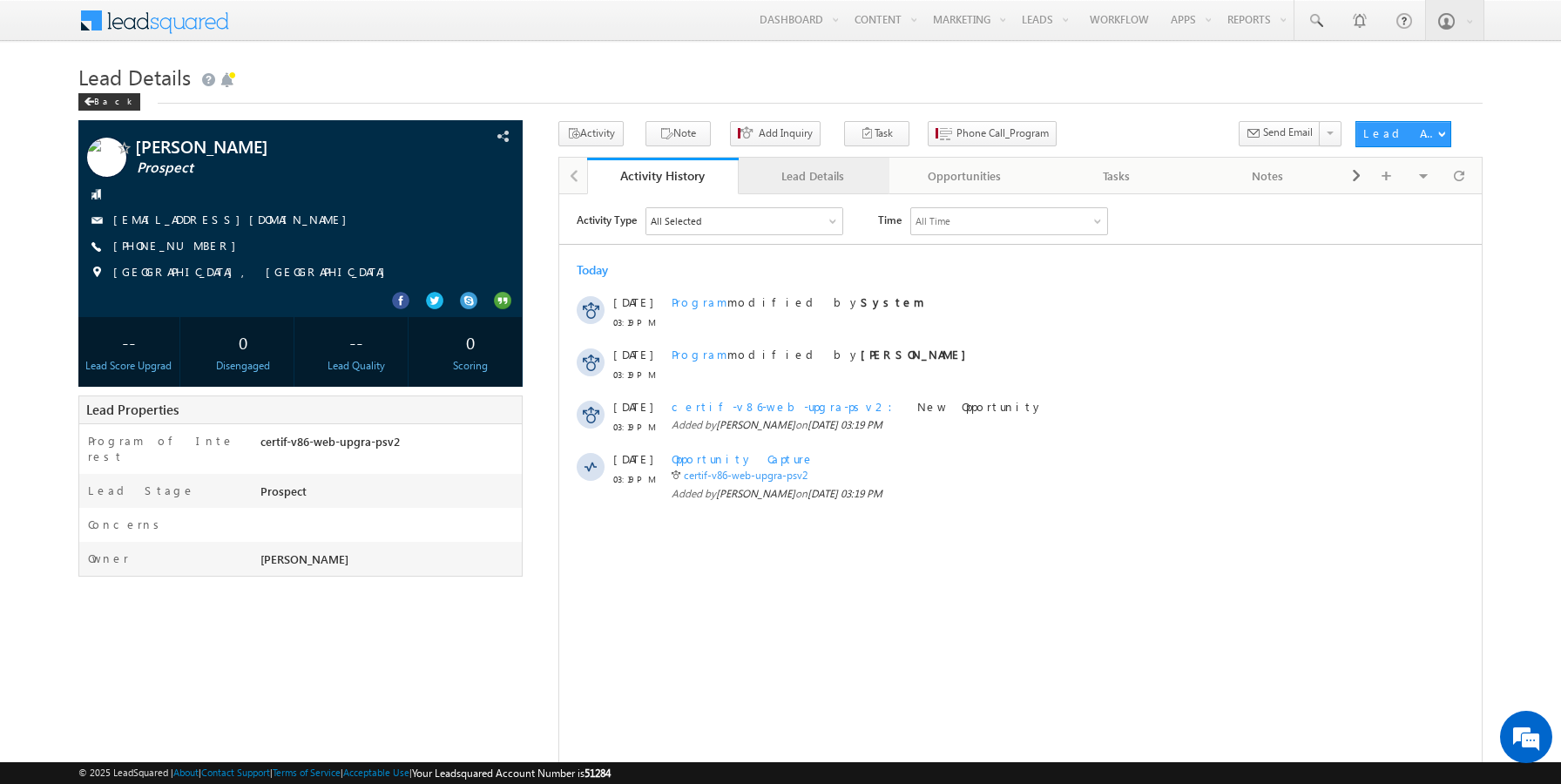
click at [803, 177] on div "Lead Details" at bounding box center [813, 176] width 122 height 21
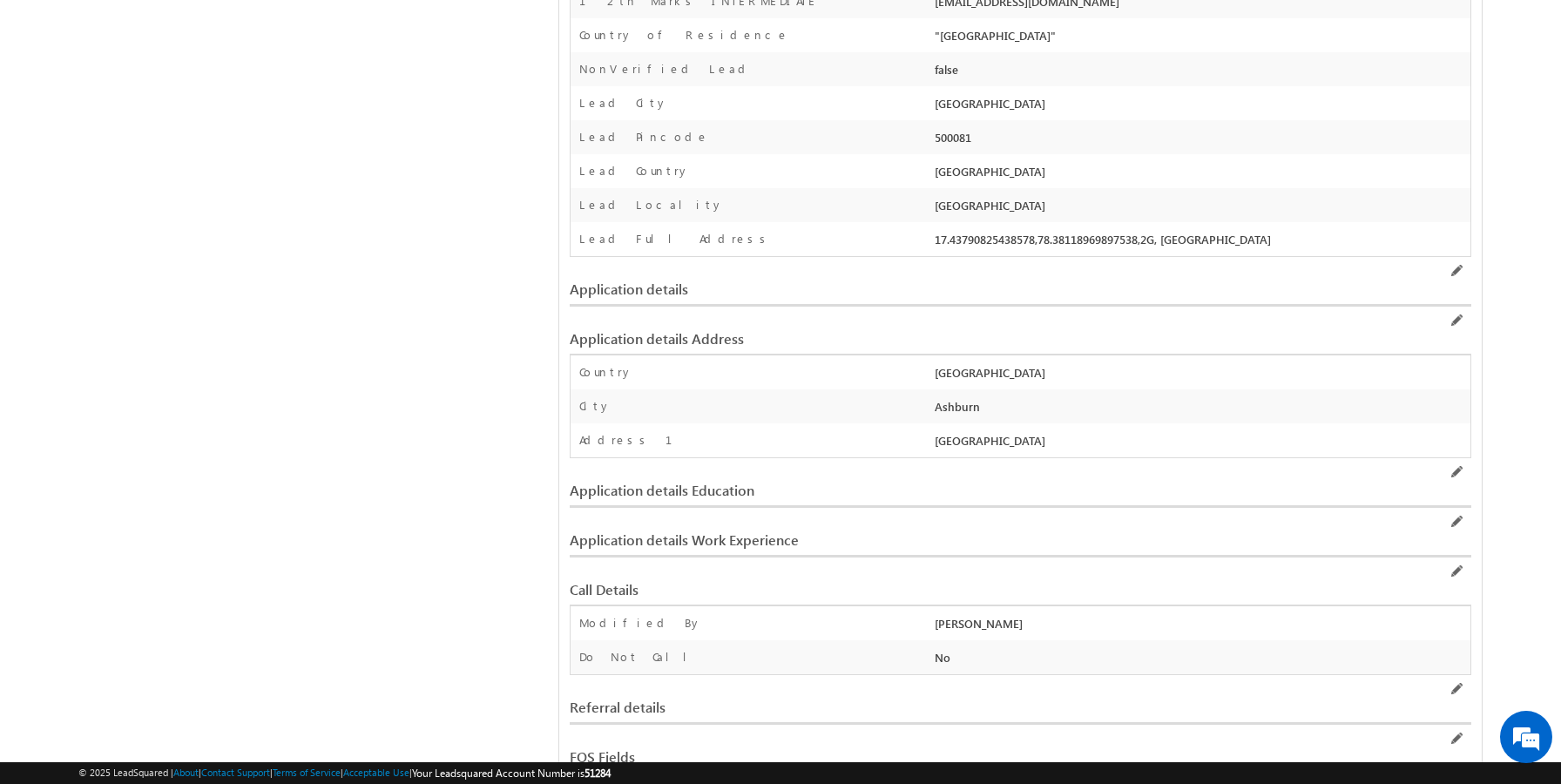
scroll to position [642, 0]
